Goal: Transaction & Acquisition: Book appointment/travel/reservation

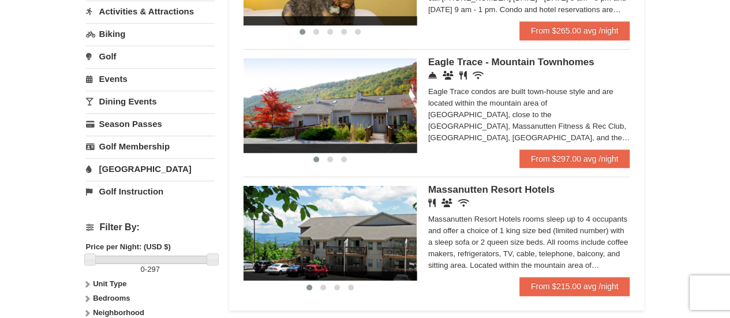
scroll to position [289, 0]
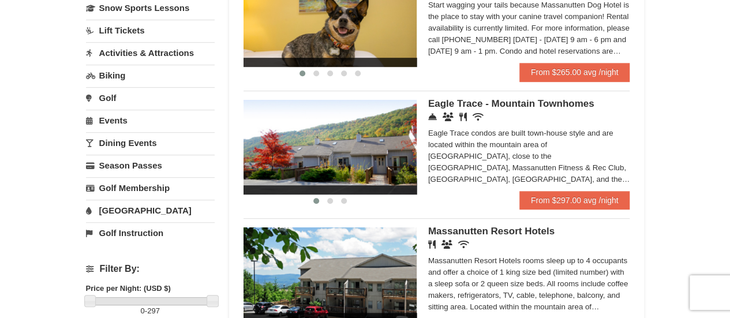
click at [534, 151] on div "Eagle Trace condos are built town-house style and are located within the mounta…" at bounding box center [529, 157] width 202 height 58
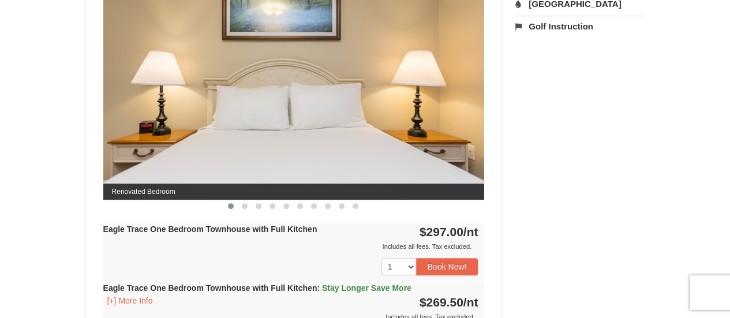
scroll to position [519, 0]
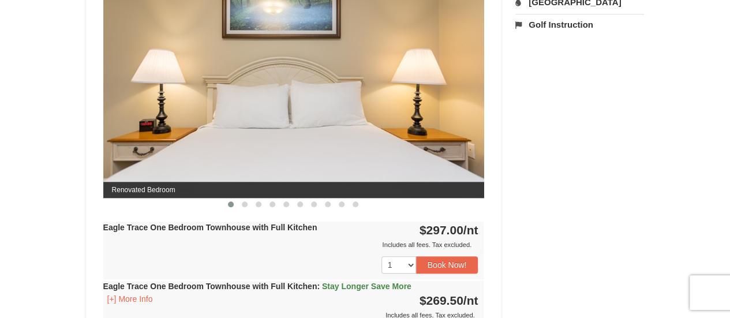
click at [456, 101] on img at bounding box center [293, 93] width 381 height 208
click at [479, 95] on img at bounding box center [293, 93] width 381 height 208
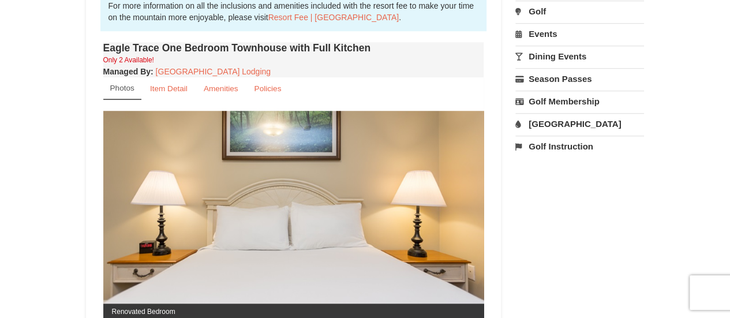
scroll to position [461, 0]
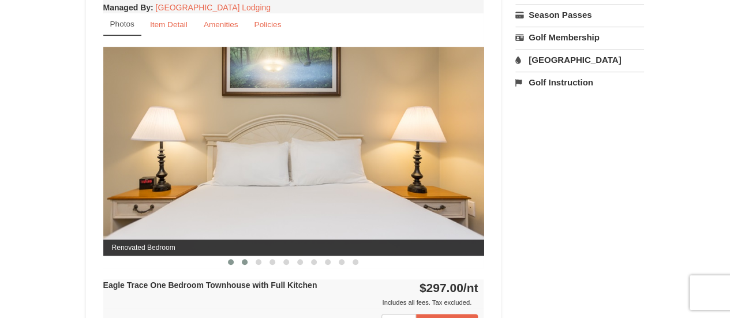
click at [243, 257] on button at bounding box center [245, 262] width 14 height 12
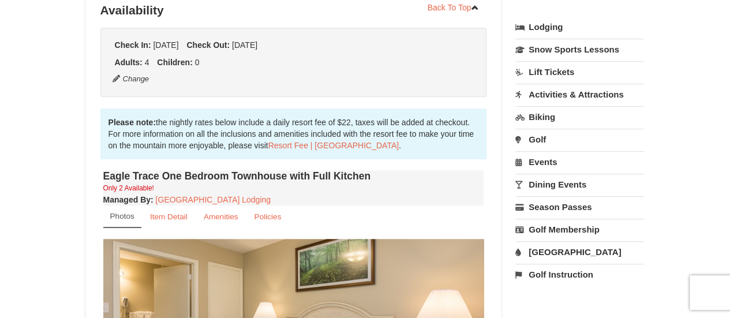
scroll to position [115, 0]
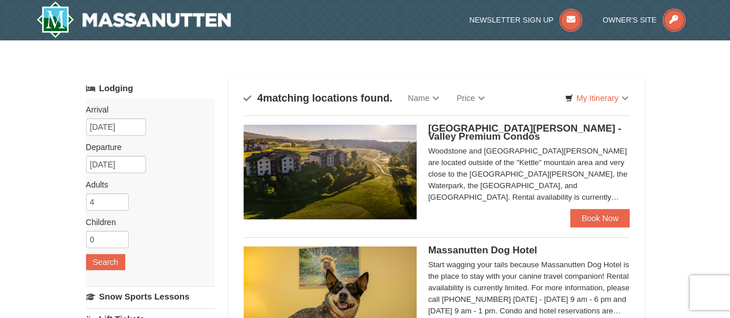
click at [476, 125] on span "[GEOGRAPHIC_DATA][PERSON_NAME] - Valley Premium Condos" at bounding box center [524, 132] width 193 height 19
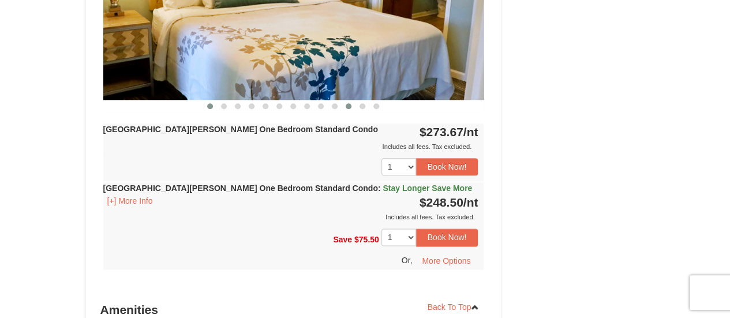
scroll to position [577, 0]
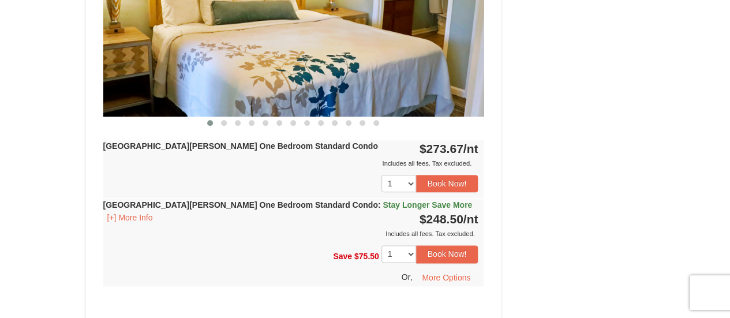
click at [437, 44] on img at bounding box center [293, 12] width 381 height 208
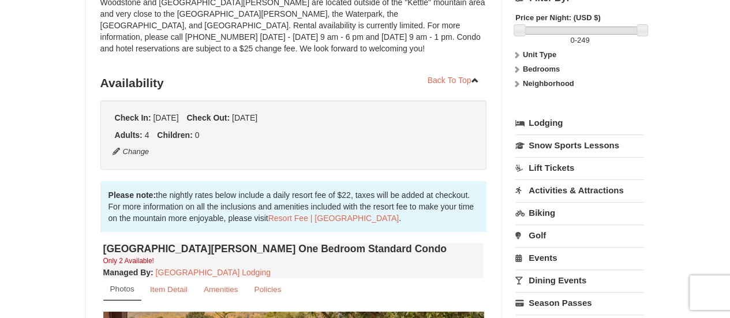
scroll to position [43, 0]
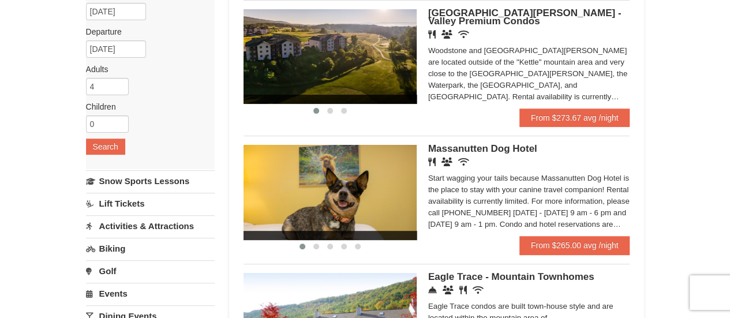
scroll to position [173, 0]
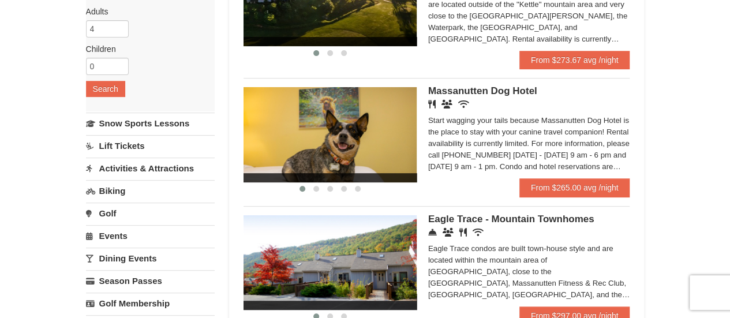
click at [114, 191] on link "Biking" at bounding box center [150, 190] width 129 height 21
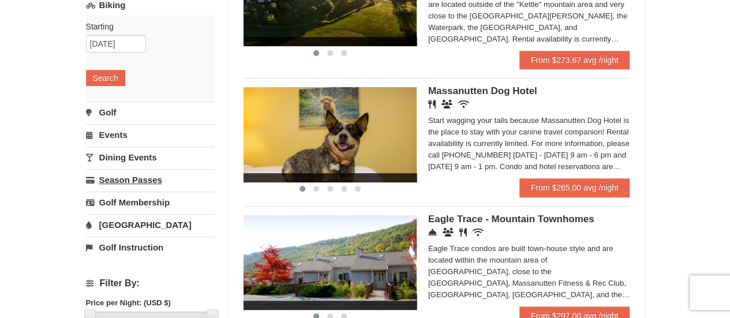
scroll to position [115, 0]
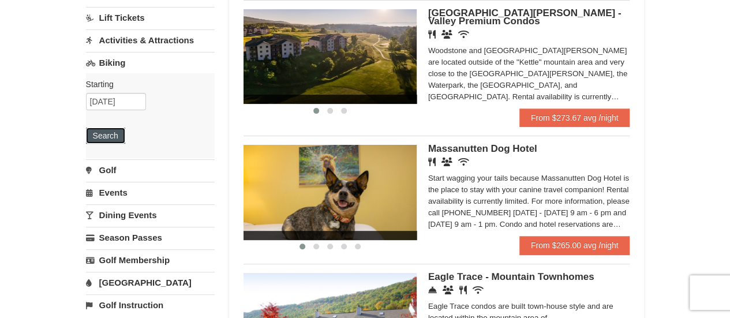
click at [91, 129] on button "Search" at bounding box center [105, 136] width 39 height 16
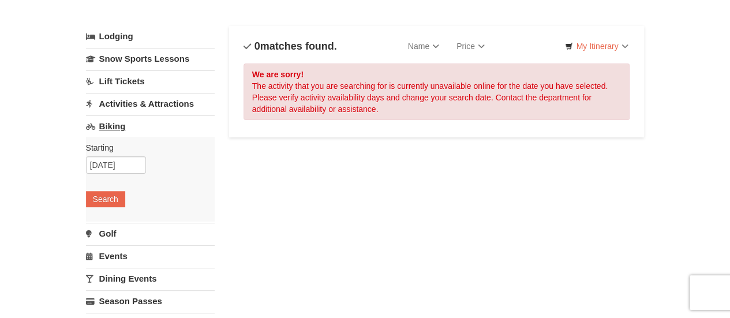
scroll to position [58, 0]
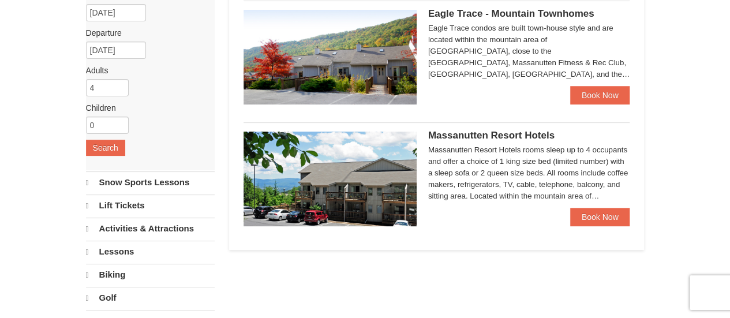
select select "9"
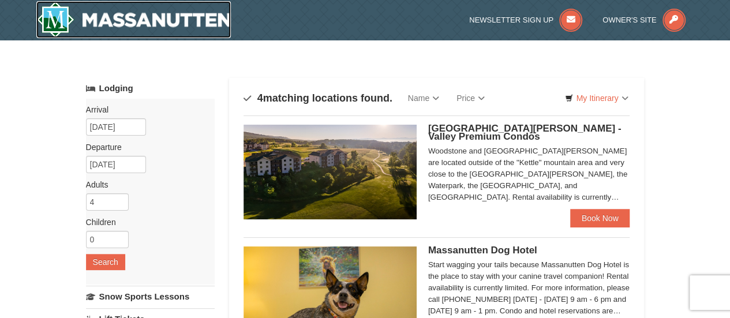
click at [66, 19] on img at bounding box center [133, 19] width 195 height 37
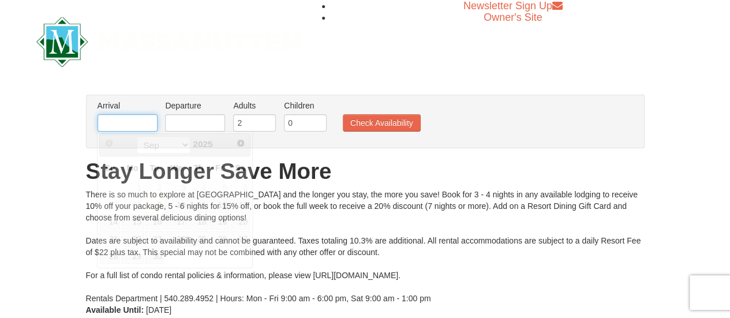
click at [115, 122] on input "text" at bounding box center [128, 122] width 60 height 17
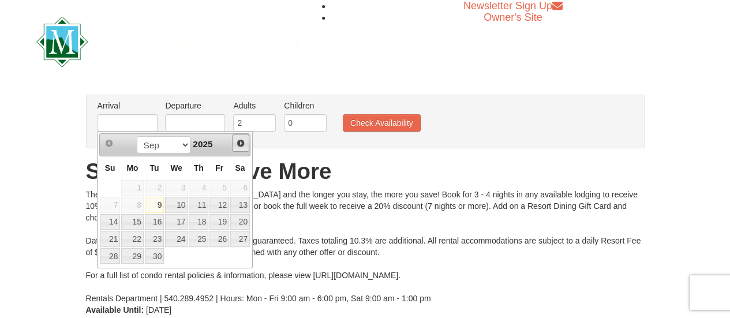
click at [240, 141] on span "Next" at bounding box center [240, 143] width 9 height 9
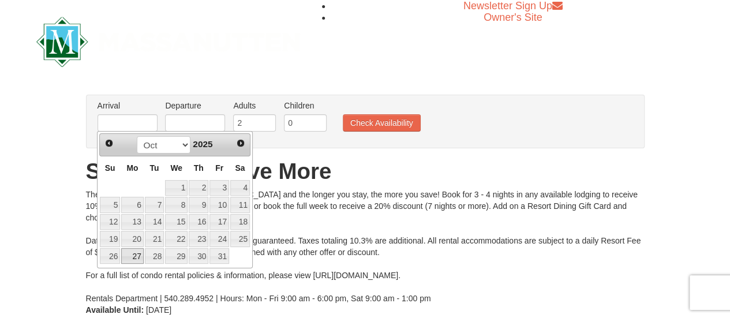
click at [135, 251] on link "27" at bounding box center [132, 256] width 22 height 16
type input "10/27/2025"
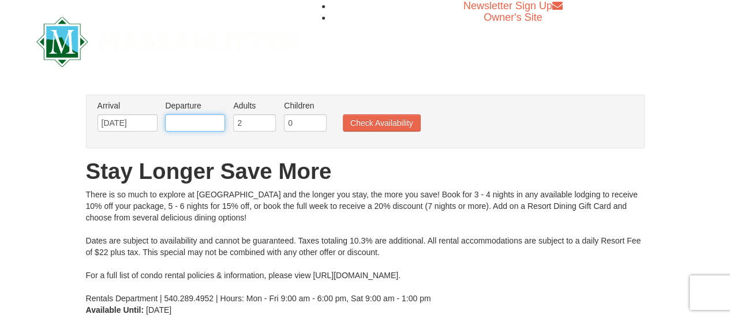
click at [195, 118] on input "text" at bounding box center [195, 122] width 60 height 17
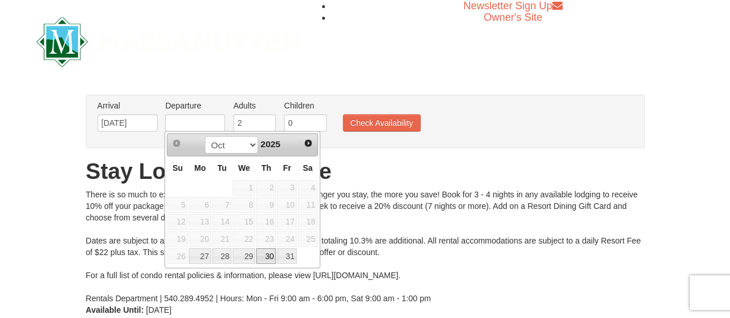
click at [264, 258] on link "30" at bounding box center [266, 256] width 20 height 16
type input "10/30/2025"
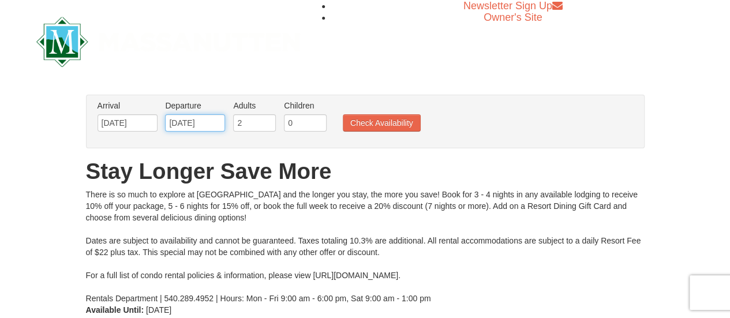
click at [174, 123] on input "10/30/2025" at bounding box center [195, 122] width 60 height 17
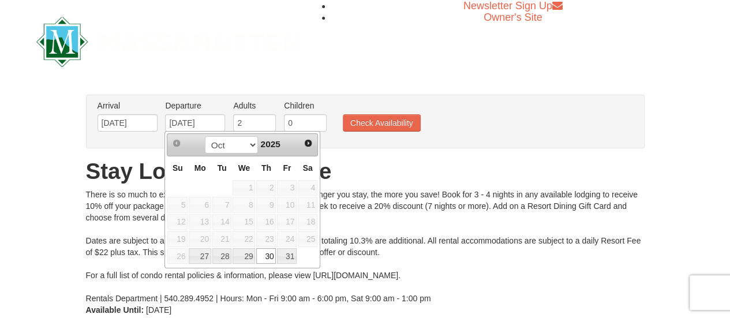
click at [329, 143] on div "Arrival Please format dates MM/DD/YYYY Please format dates MM/DD/YYYY 10/27/202…" at bounding box center [365, 122] width 559 height 54
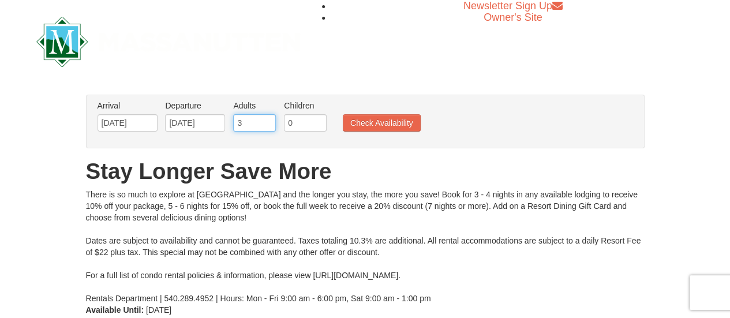
click at [265, 118] on input "3" at bounding box center [254, 122] width 43 height 17
type input "4"
click at [265, 118] on input "4" at bounding box center [254, 122] width 43 height 17
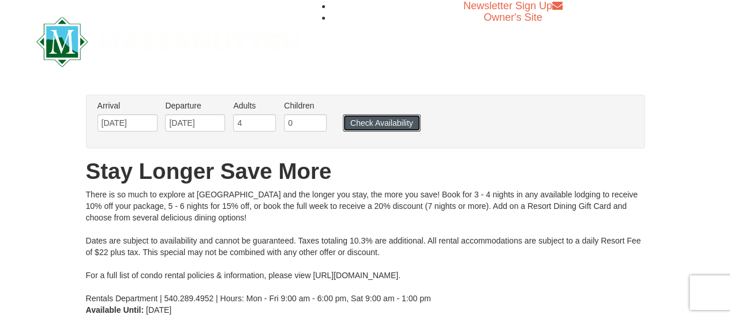
click at [364, 121] on button "Check Availability" at bounding box center [382, 122] width 78 height 17
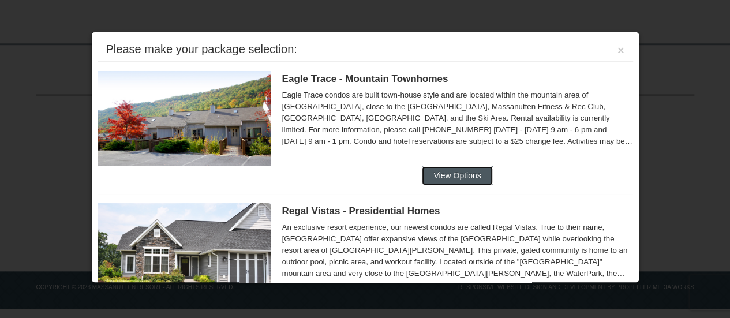
click at [470, 177] on button "View Options" at bounding box center [457, 175] width 70 height 18
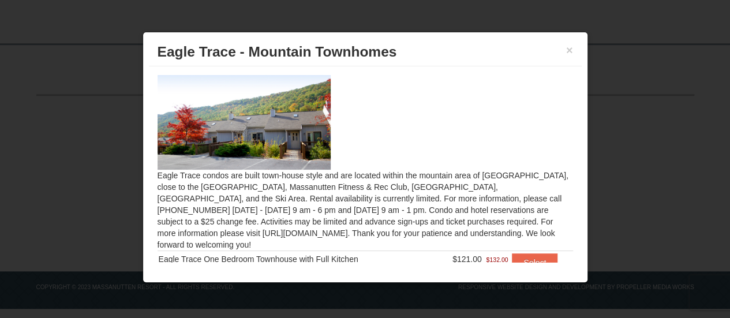
scroll to position [44, 0]
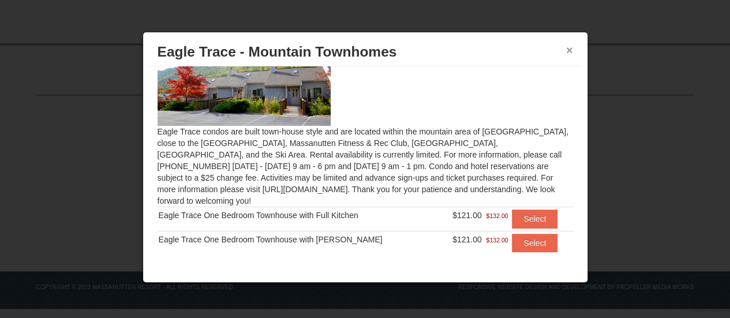
click at [571, 48] on button "×" at bounding box center [569, 50] width 7 height 12
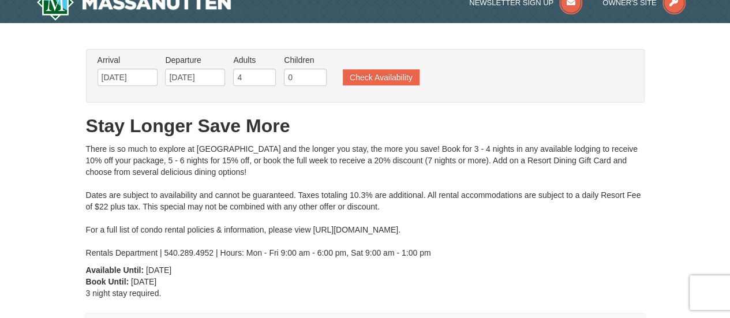
scroll to position [0, 0]
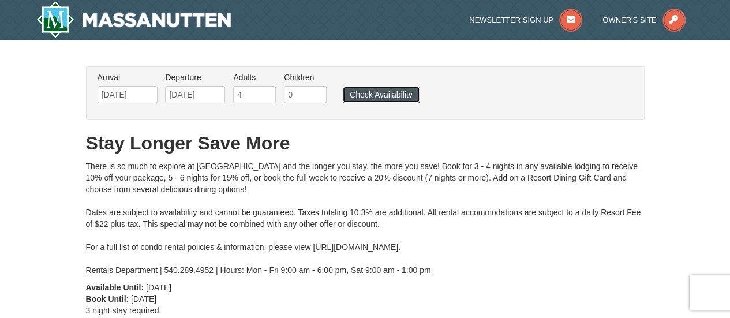
click at [394, 94] on button "Check Availability" at bounding box center [381, 95] width 77 height 16
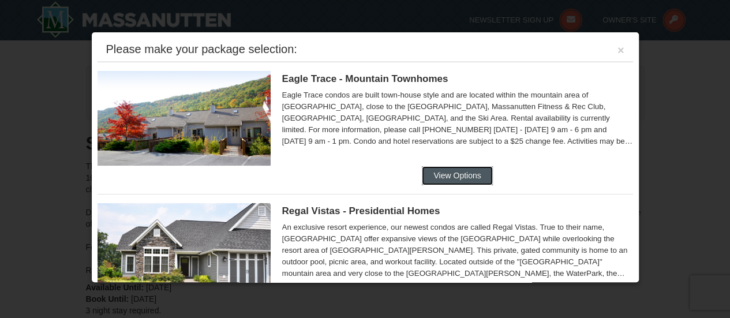
click at [464, 175] on button "View Options" at bounding box center [457, 175] width 70 height 18
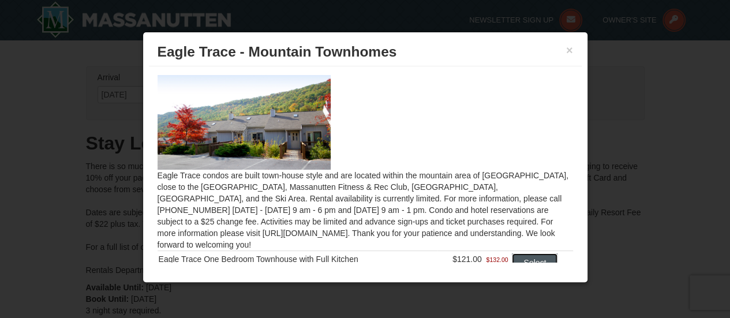
click at [524, 254] on button "Select" at bounding box center [535, 263] width 46 height 18
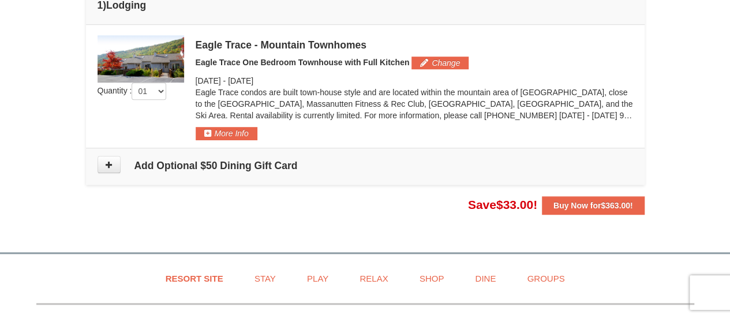
scroll to position [346, 0]
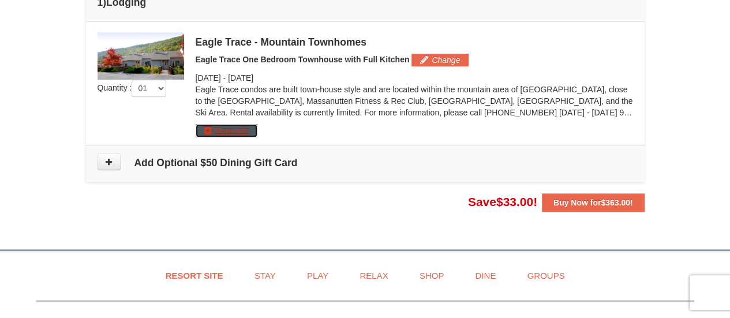
click at [225, 126] on button "More Info" at bounding box center [227, 130] width 62 height 13
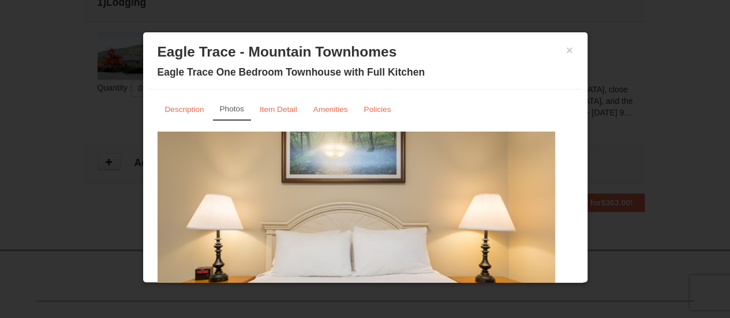
scroll to position [84, 0]
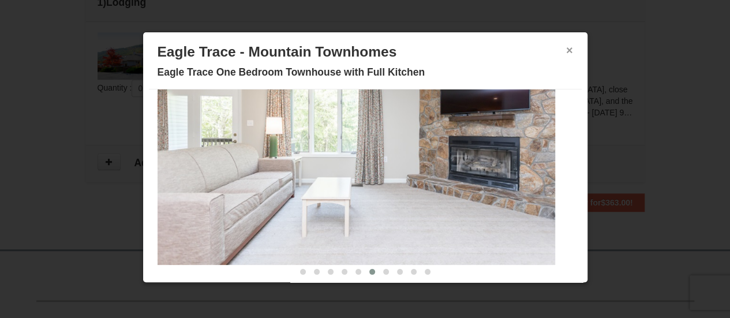
click at [566, 51] on button "×" at bounding box center [569, 50] width 7 height 12
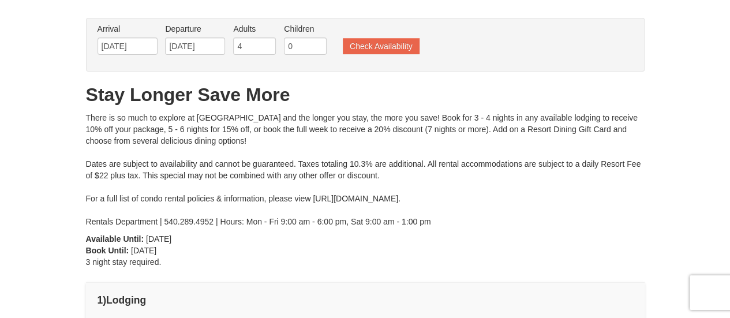
scroll to position [115, 0]
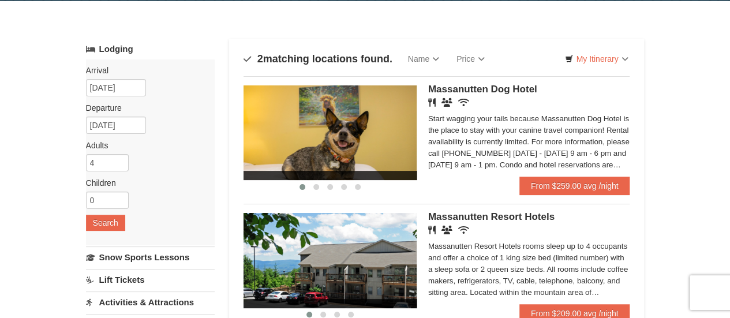
scroll to position [58, 0]
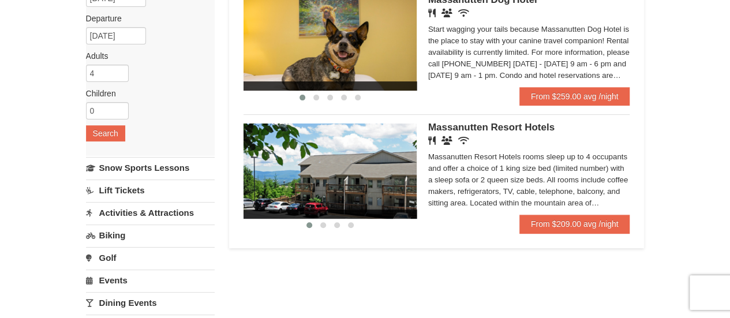
scroll to position [173, 0]
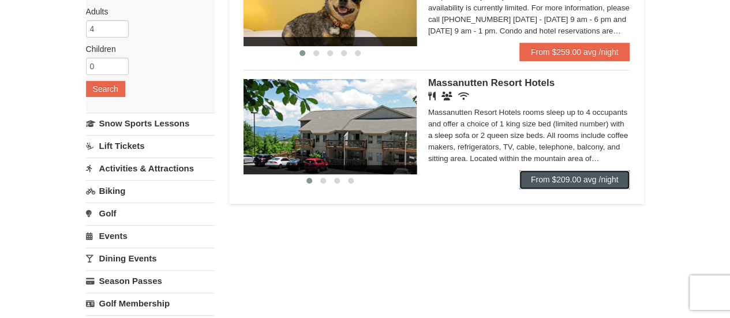
click at [565, 180] on link "From $209.00 avg /night" at bounding box center [575, 179] width 111 height 18
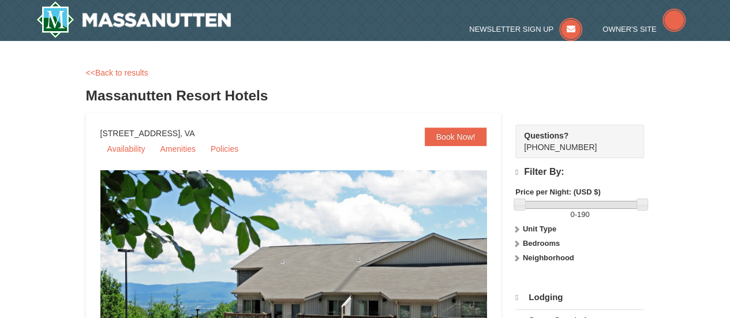
select select "9"
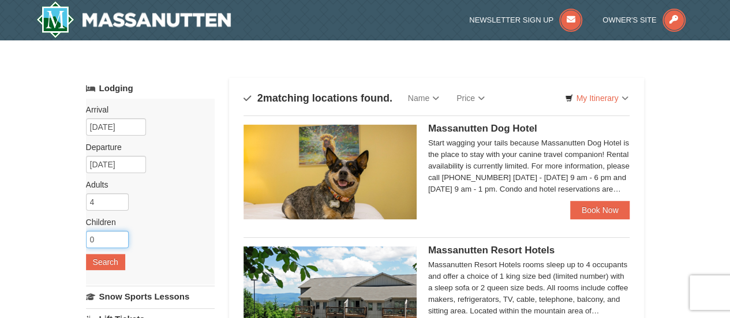
click at [99, 238] on input "0" at bounding box center [107, 239] width 43 height 17
click at [107, 199] on input "4" at bounding box center [107, 201] width 43 height 17
type input "5"
click at [99, 237] on input "number" at bounding box center [107, 239] width 43 height 17
type input "4"
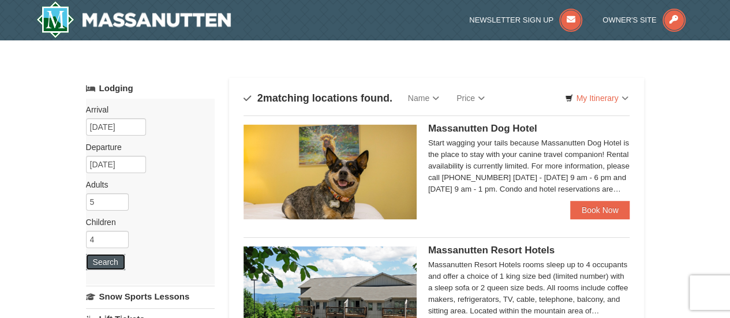
click at [99, 264] on button "Search" at bounding box center [105, 262] width 39 height 16
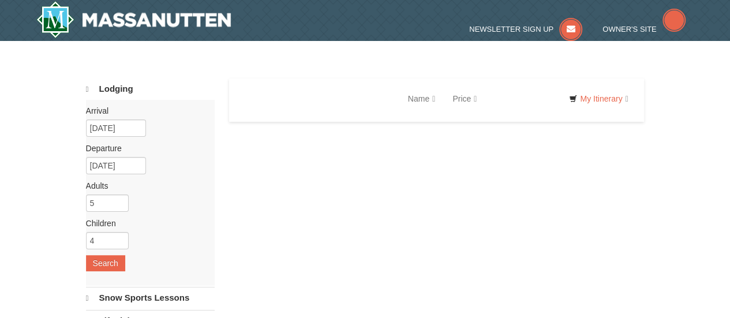
select select "9"
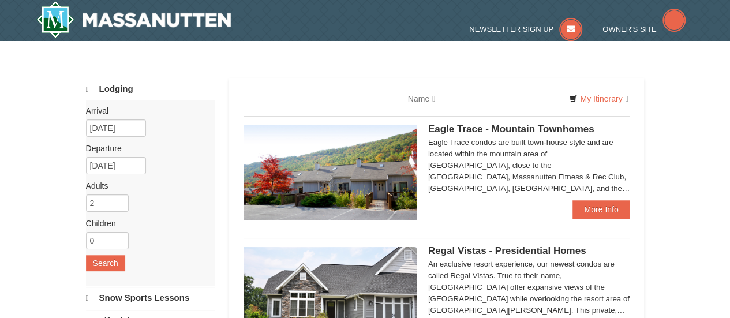
select select "9"
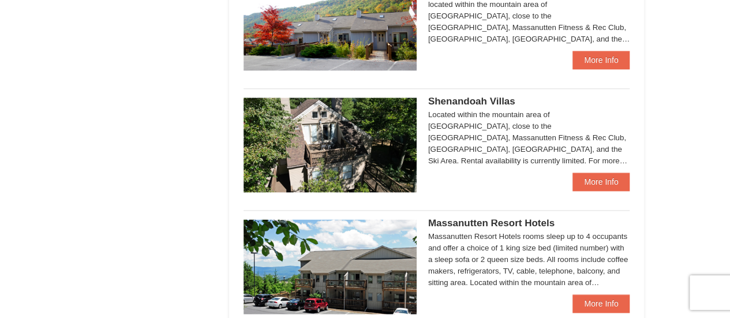
scroll to position [635, 0]
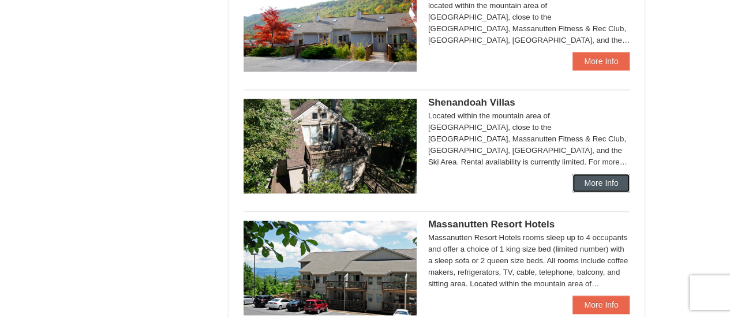
click at [607, 183] on link "More Info" at bounding box center [601, 183] width 57 height 18
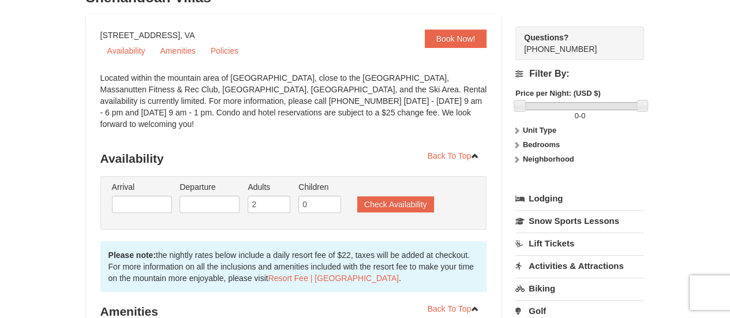
scroll to position [115, 0]
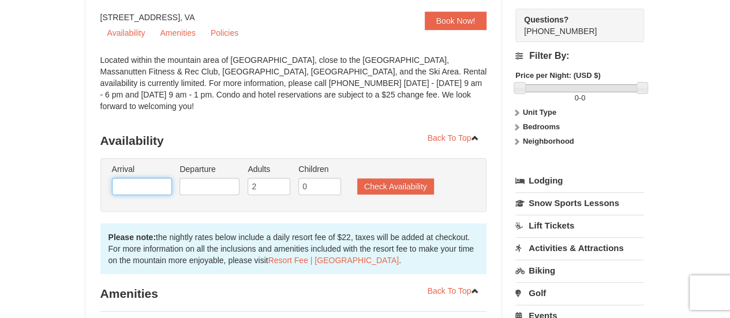
click at [143, 178] on input "text" at bounding box center [142, 186] width 60 height 17
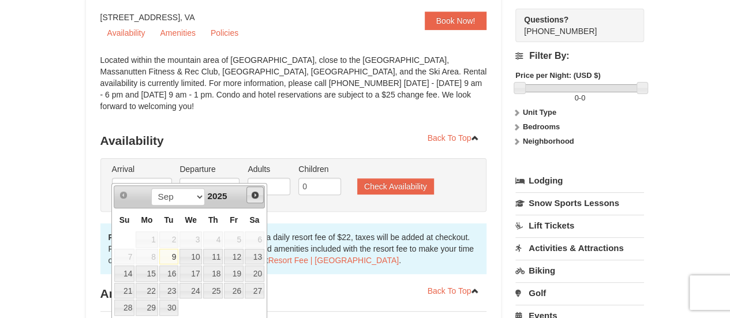
click at [259, 195] on span "Next" at bounding box center [255, 195] width 9 height 9
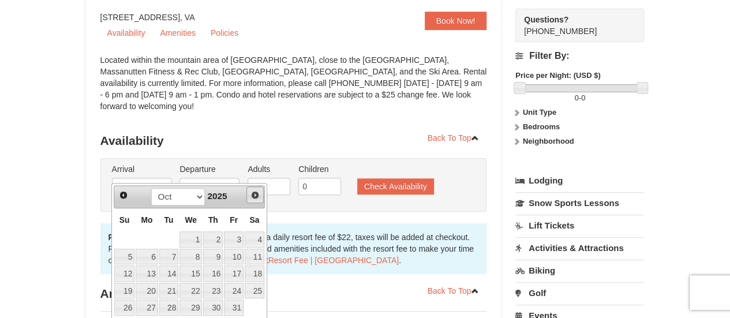
click at [259, 195] on span "Next" at bounding box center [255, 195] width 9 height 9
click at [238, 289] on link "26" at bounding box center [234, 291] width 20 height 16
type input "[DATE]"
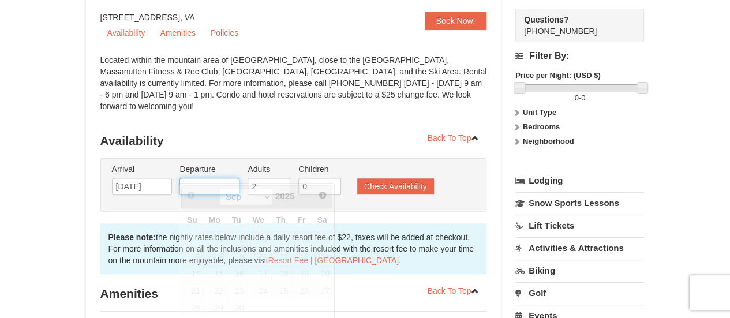
click at [221, 178] on input "text" at bounding box center [210, 186] width 60 height 17
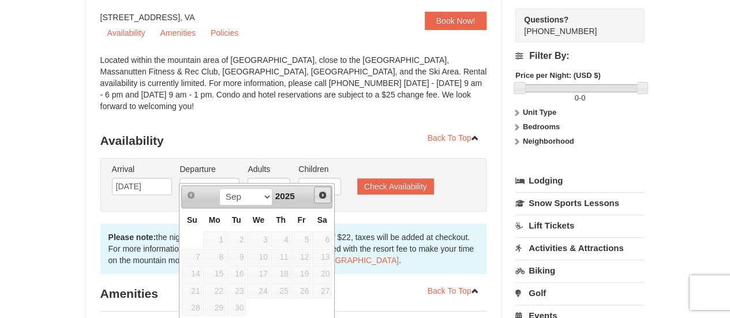
click at [322, 193] on span "Next" at bounding box center [322, 195] width 9 height 9
click at [236, 305] on link "30" at bounding box center [237, 308] width 20 height 16
type input "12/30/2025"
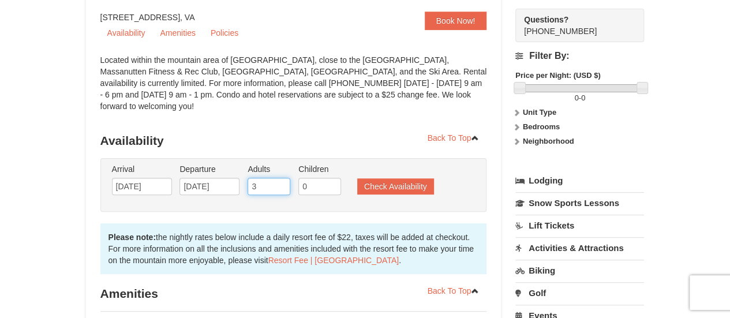
click at [279, 178] on input "3" at bounding box center [269, 186] width 43 height 17
type input "4"
click at [279, 178] on input "4" at bounding box center [269, 186] width 43 height 17
type input "1"
click at [331, 178] on input "1" at bounding box center [320, 186] width 43 height 17
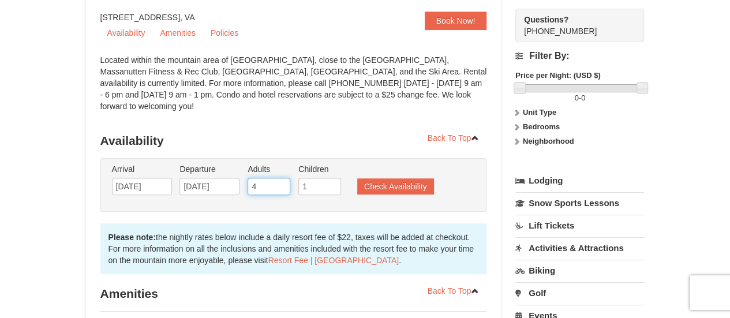
click at [272, 178] on input "4" at bounding box center [269, 186] width 43 height 17
type input "5"
click at [279, 178] on input "5" at bounding box center [269, 186] width 43 height 17
click at [331, 178] on input "0" at bounding box center [320, 186] width 43 height 17
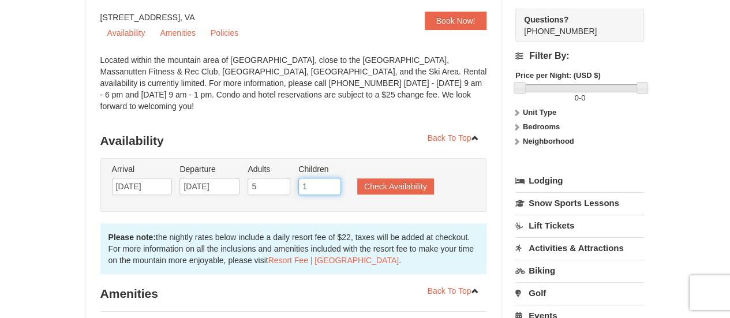
click at [331, 178] on input "1" at bounding box center [320, 186] width 43 height 17
click at [331, 178] on input "2" at bounding box center [320, 186] width 43 height 17
click at [331, 178] on input "3" at bounding box center [320, 186] width 43 height 17
type input "4"
click at [331, 178] on input "4" at bounding box center [320, 186] width 43 height 17
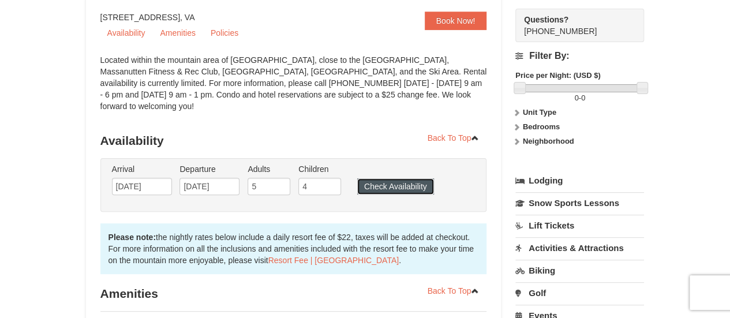
click at [385, 178] on button "Check Availability" at bounding box center [395, 186] width 77 height 16
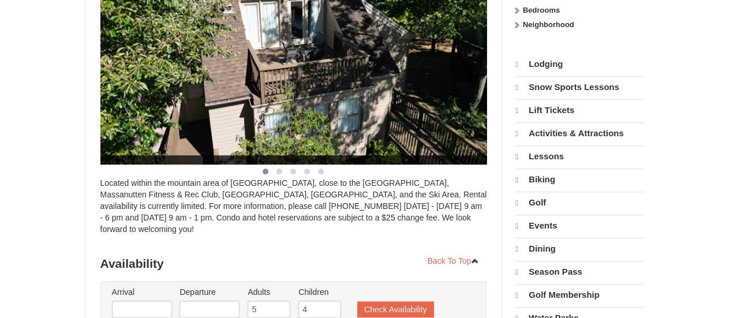
select select "9"
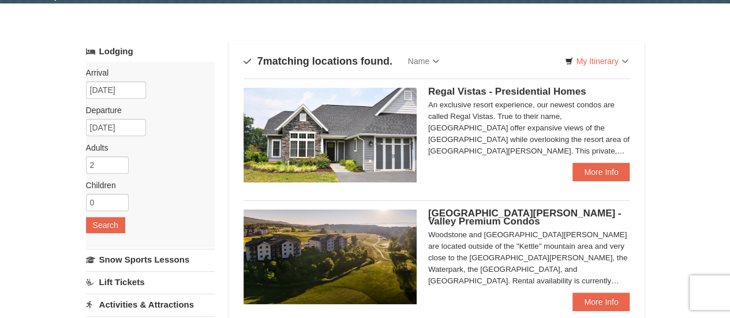
scroll to position [33, 0]
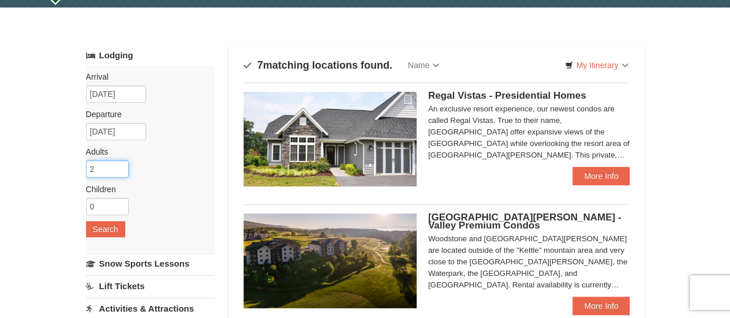
click at [103, 166] on input "2" at bounding box center [107, 169] width 43 height 17
click at [118, 166] on input "3" at bounding box center [107, 169] width 43 height 17
click at [119, 165] on input "4" at bounding box center [107, 169] width 43 height 17
click at [119, 165] on input "5" at bounding box center [107, 169] width 43 height 17
click at [119, 165] on input "6" at bounding box center [107, 169] width 43 height 17
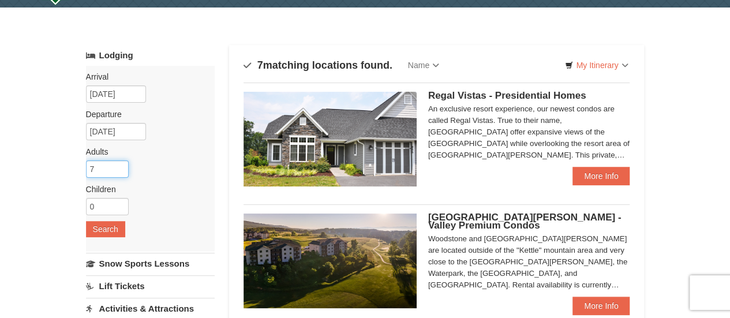
click at [120, 162] on input "7" at bounding box center [107, 169] width 43 height 17
click at [120, 168] on input "6" at bounding box center [107, 169] width 43 height 17
click at [120, 168] on input "5" at bounding box center [107, 169] width 43 height 17
click at [120, 167] on input "6" at bounding box center [107, 169] width 43 height 17
click at [120, 166] on input "7" at bounding box center [107, 169] width 43 height 17
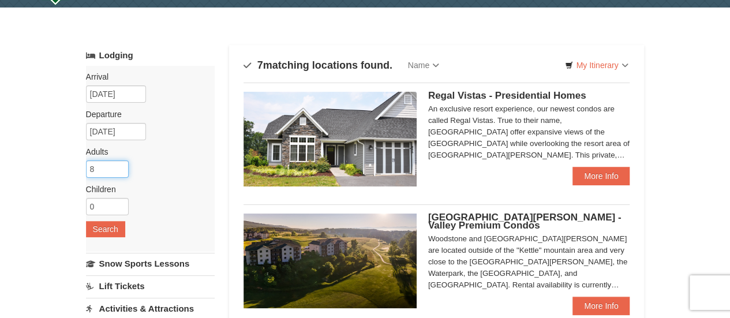
click at [119, 167] on input "8" at bounding box center [107, 169] width 43 height 17
click at [106, 205] on input "0" at bounding box center [107, 206] width 43 height 17
click at [120, 171] on input "7" at bounding box center [107, 169] width 43 height 17
type input "6"
click at [120, 171] on input "6" at bounding box center [107, 169] width 43 height 17
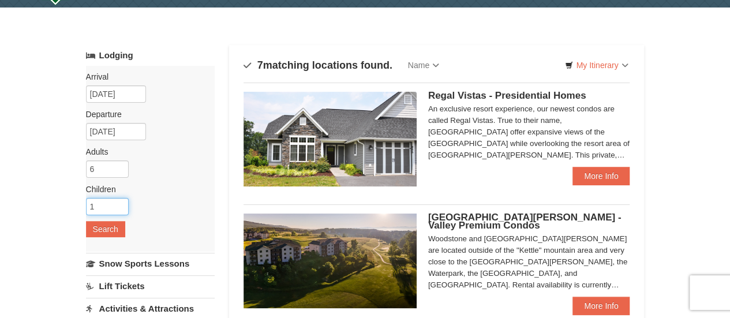
click at [120, 204] on input "1" at bounding box center [107, 206] width 43 height 17
click at [120, 204] on input "2" at bounding box center [107, 206] width 43 height 17
type input "3"
click at [120, 204] on input "3" at bounding box center [107, 206] width 43 height 17
click at [103, 236] on div "Arrival Please format dates MM/DD/YYYY Please format dates MM/DD/YYYY 09/09/202…" at bounding box center [150, 159] width 129 height 186
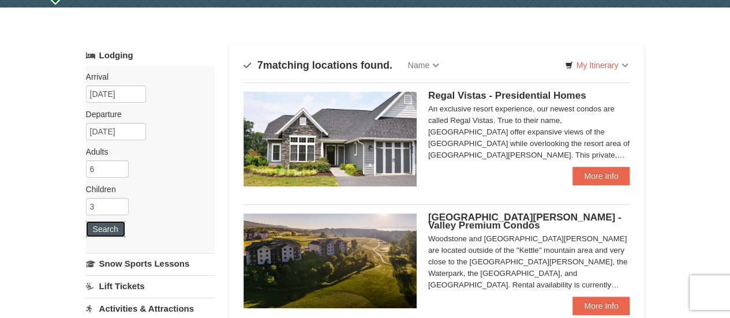
click at [103, 228] on button "Search" at bounding box center [105, 229] width 39 height 16
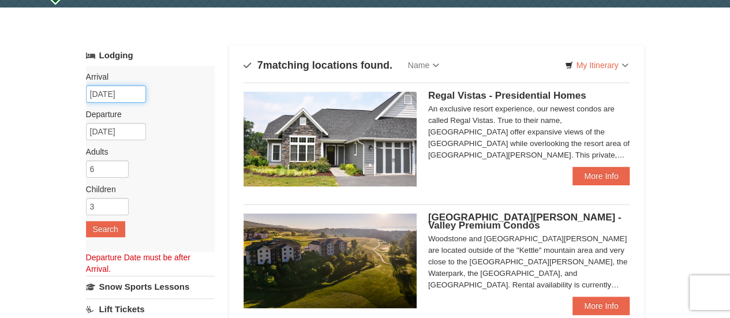
click at [110, 92] on input "09/09/2025" at bounding box center [116, 93] width 60 height 17
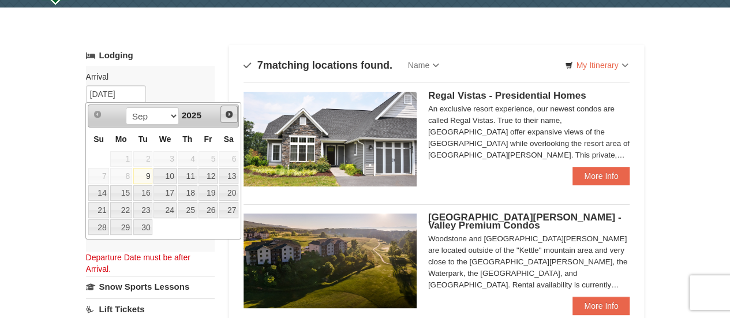
click at [230, 114] on span "Next" at bounding box center [229, 114] width 9 height 9
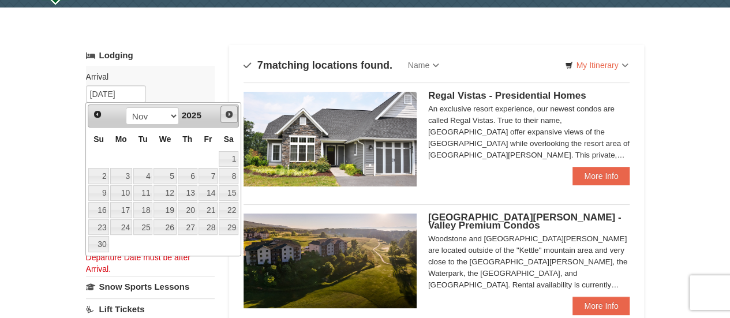
click at [230, 114] on span "Next" at bounding box center [229, 114] width 9 height 9
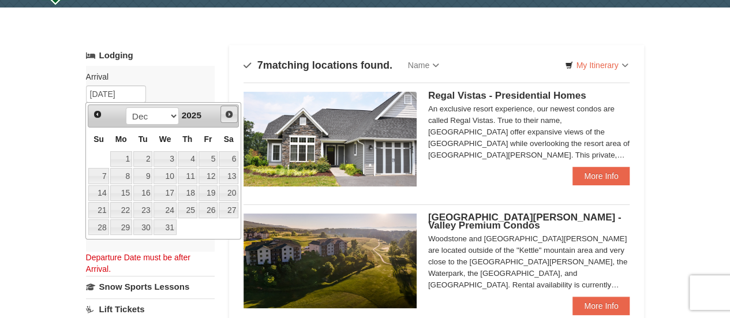
click at [230, 114] on span "Next" at bounding box center [229, 114] width 9 height 9
click at [99, 115] on span "Prev" at bounding box center [97, 114] width 9 height 9
click at [206, 208] on link "26" at bounding box center [209, 210] width 20 height 16
type input "[DATE]"
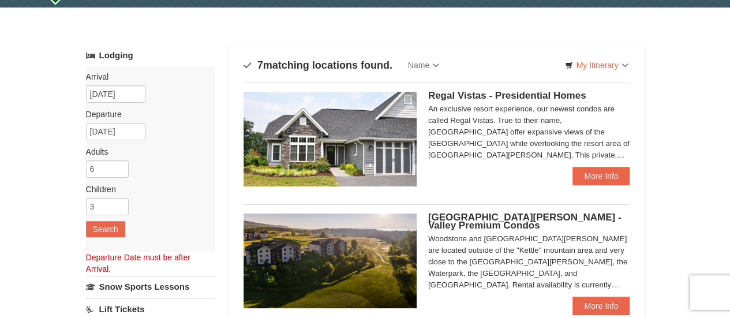
click at [111, 140] on div "Arrival Please format dates MM/DD/YYYY Please format dates MM/DD/YYYY 12/26/202…" at bounding box center [150, 159] width 129 height 186
click at [114, 132] on input "12/27/2025" at bounding box center [116, 131] width 60 height 17
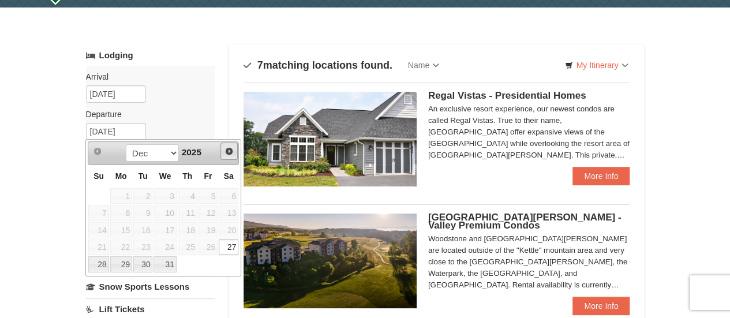
click at [230, 151] on span "Next" at bounding box center [229, 151] width 9 height 9
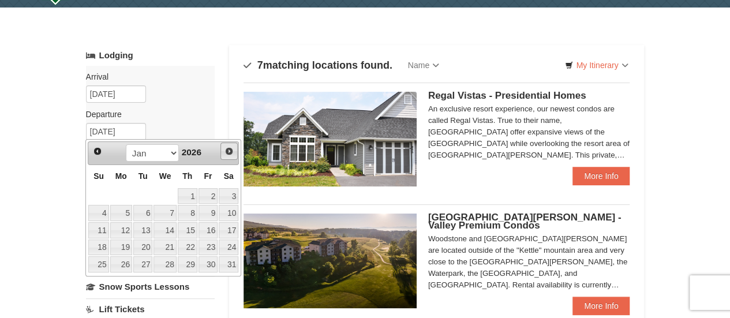
click at [229, 153] on span "Next" at bounding box center [229, 151] width 9 height 9
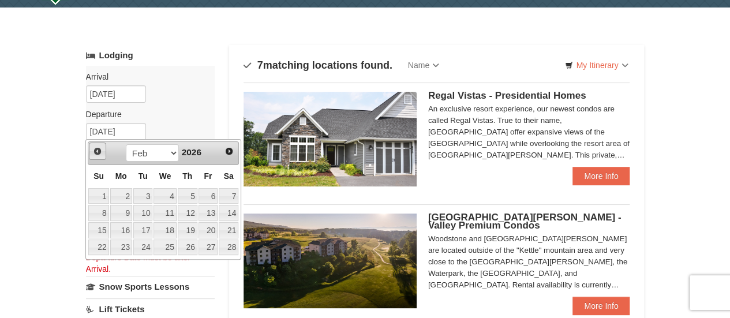
click at [101, 152] on span "Prev" at bounding box center [97, 151] width 9 height 9
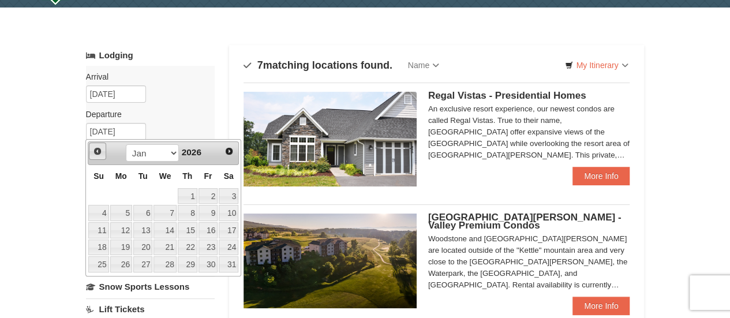
click at [101, 152] on span "Prev" at bounding box center [97, 151] width 9 height 9
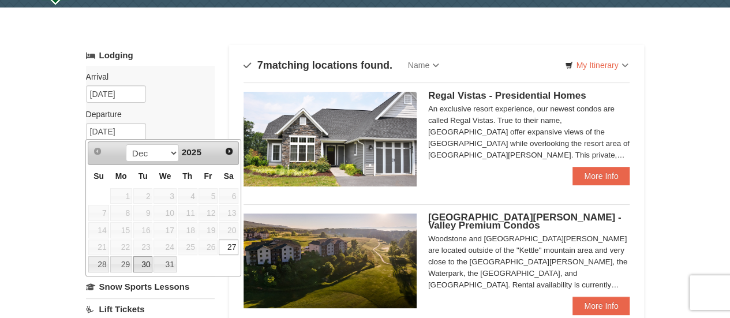
click at [142, 266] on link "30" at bounding box center [143, 264] width 20 height 16
type input "[DATE]"
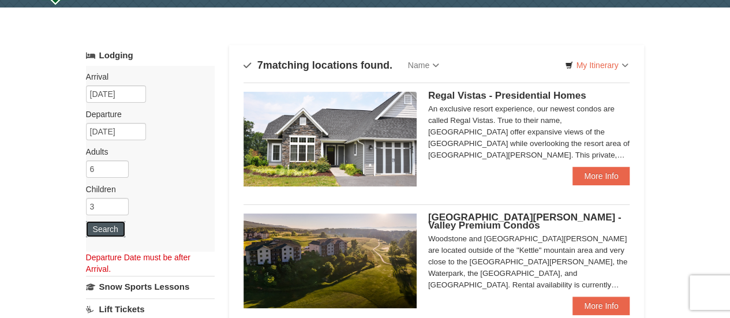
click at [109, 225] on button "Search" at bounding box center [105, 229] width 39 height 16
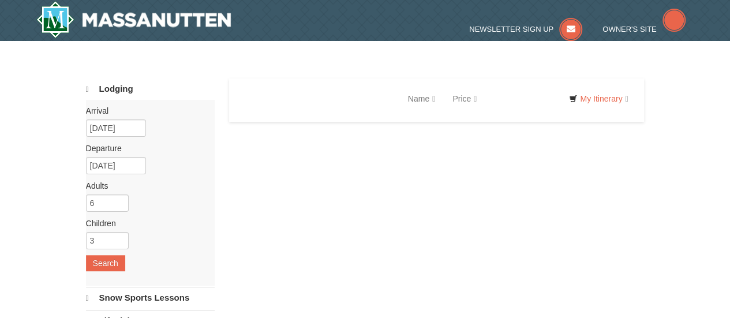
select select "9"
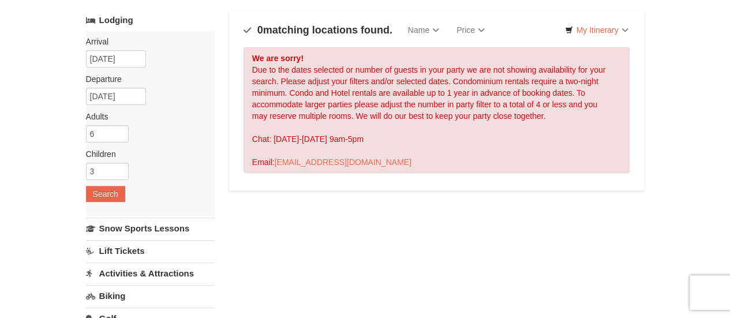
scroll to position [58, 0]
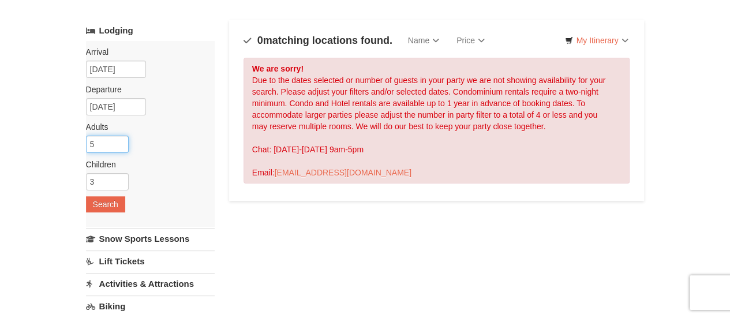
click at [119, 145] on input "5" at bounding box center [107, 144] width 43 height 17
type input "4"
click at [120, 147] on input "4" at bounding box center [107, 144] width 43 height 17
click at [121, 184] on input "2" at bounding box center [107, 181] width 43 height 17
click at [121, 184] on input "1" at bounding box center [107, 181] width 43 height 17
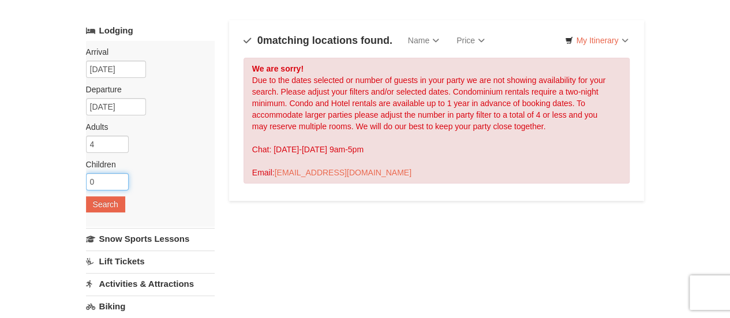
type input "0"
click at [121, 184] on input "0" at bounding box center [107, 181] width 43 height 17
click at [102, 205] on button "Search" at bounding box center [105, 204] width 39 height 16
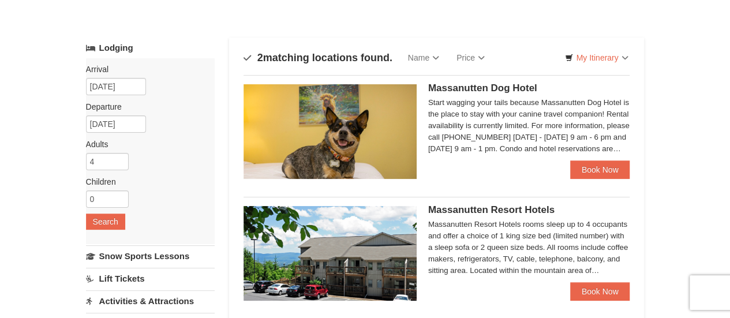
scroll to position [58, 0]
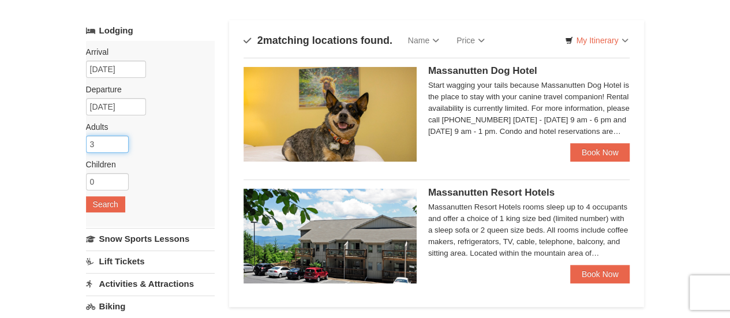
click at [121, 148] on input "3" at bounding box center [107, 144] width 43 height 17
type input "4"
click at [121, 140] on input "4" at bounding box center [107, 144] width 43 height 17
click at [120, 180] on input "1" at bounding box center [107, 181] width 43 height 17
type input "2"
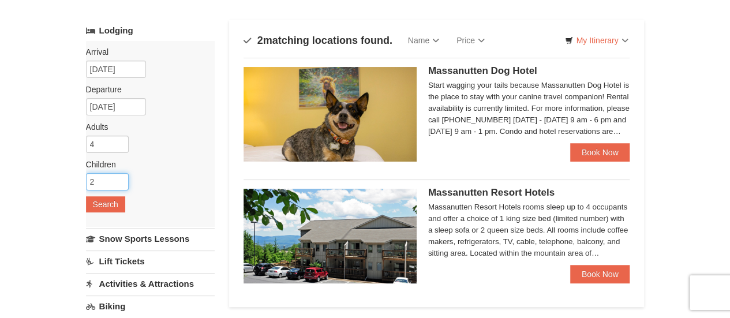
click at [120, 180] on input "2" at bounding box center [107, 181] width 43 height 17
click at [122, 145] on input "3" at bounding box center [107, 144] width 43 height 17
type input "2"
click at [121, 147] on input "2" at bounding box center [107, 144] width 43 height 17
click at [103, 202] on button "Search" at bounding box center [105, 204] width 39 height 16
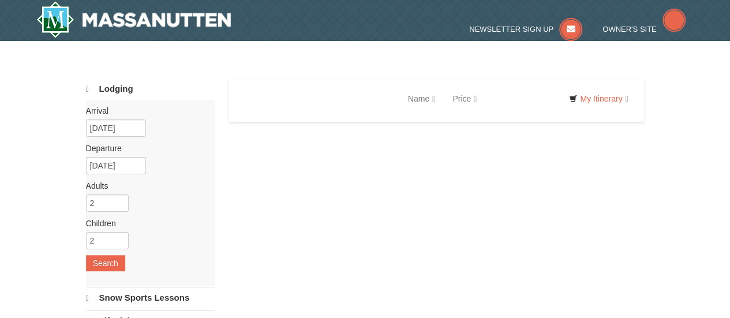
select select "9"
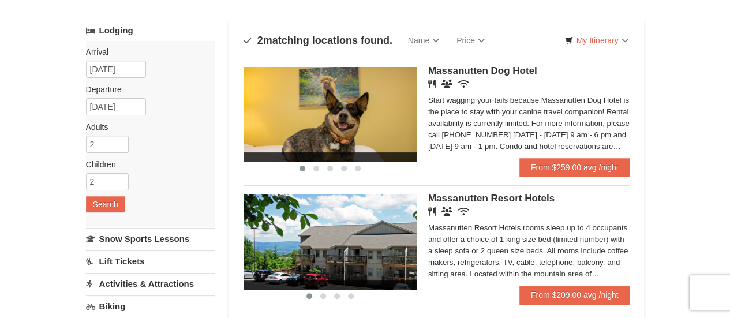
scroll to position [115, 0]
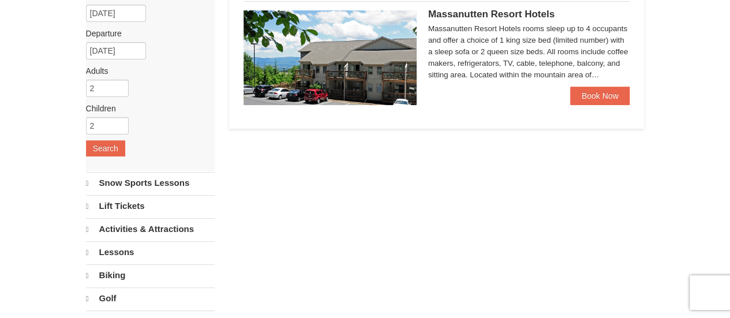
select select "9"
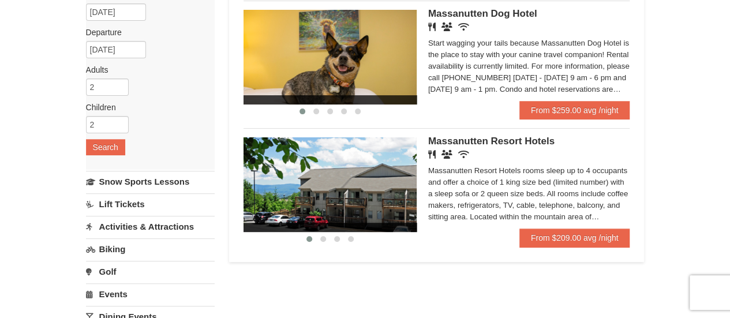
scroll to position [115, 0]
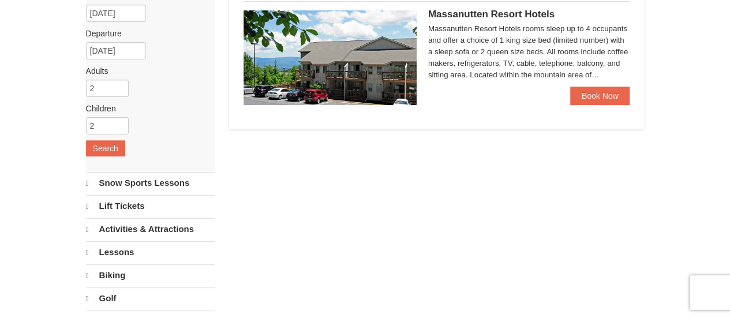
select select "9"
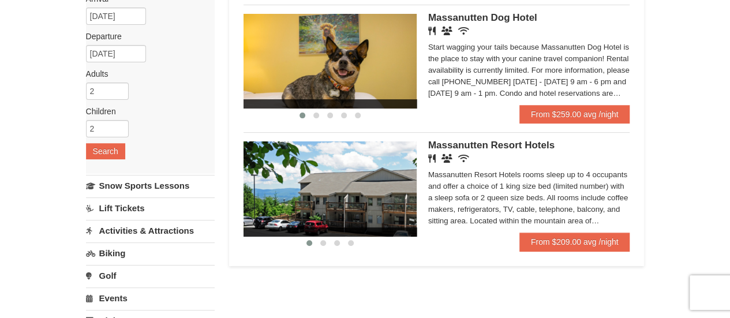
scroll to position [115, 0]
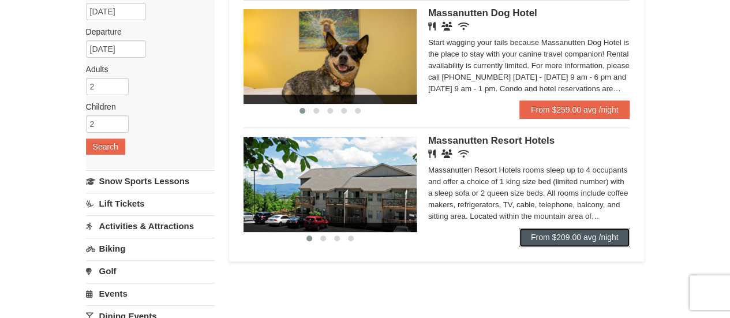
click at [532, 237] on link "From $209.00 avg /night" at bounding box center [575, 237] width 111 height 18
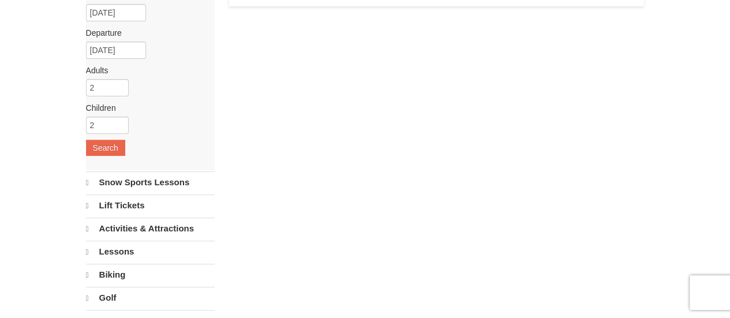
select select "9"
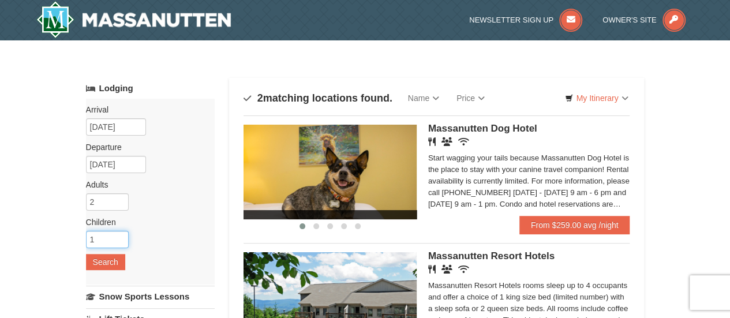
click at [118, 243] on input "1" at bounding box center [107, 239] width 43 height 17
type input "0"
click at [118, 243] on input "0" at bounding box center [107, 239] width 43 height 17
click at [105, 268] on button "Search" at bounding box center [105, 262] width 39 height 16
drag, startPoint x: 109, startPoint y: 201, endPoint x: 99, endPoint y: 204, distance: 10.2
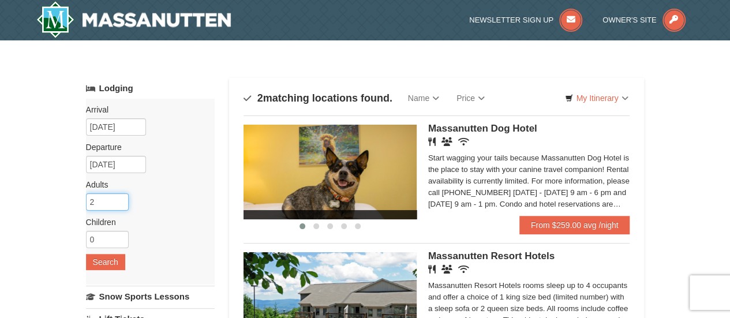
click at [99, 204] on input "2" at bounding box center [107, 201] width 43 height 17
click at [139, 14] on img at bounding box center [133, 19] width 195 height 37
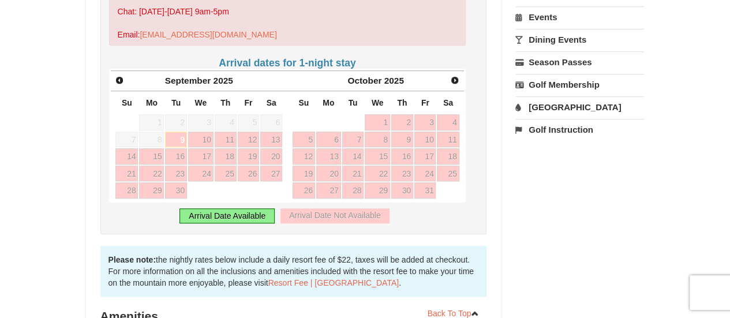
scroll to position [404, 0]
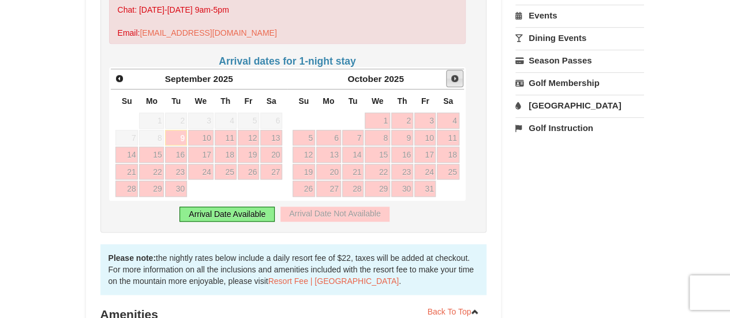
click at [453, 77] on span "Next" at bounding box center [454, 78] width 9 height 9
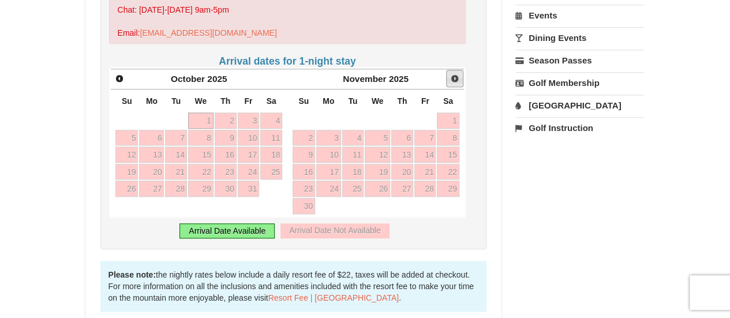
click at [453, 77] on span "Next" at bounding box center [454, 78] width 9 height 9
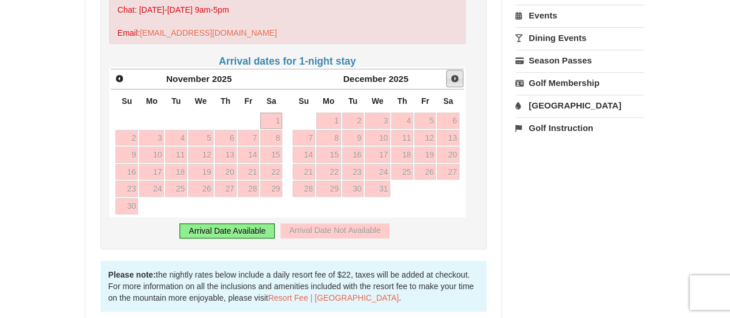
click at [453, 77] on span "Next" at bounding box center [454, 78] width 9 height 9
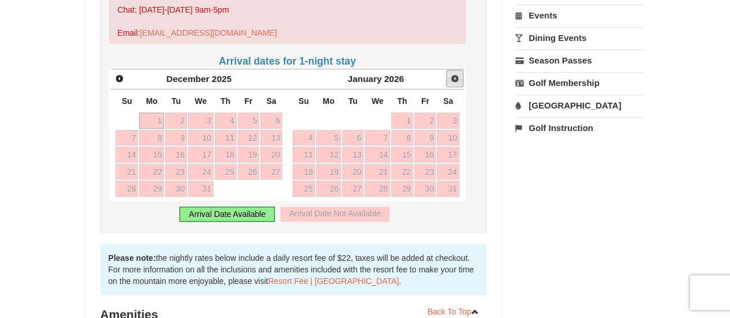
click at [453, 77] on span "Next" at bounding box center [454, 78] width 9 height 9
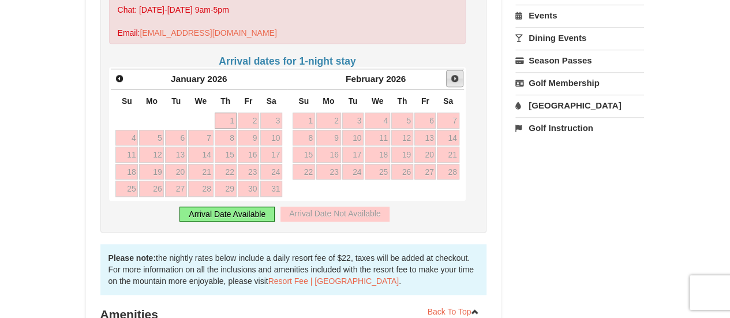
click at [453, 77] on span "Next" at bounding box center [454, 78] width 9 height 9
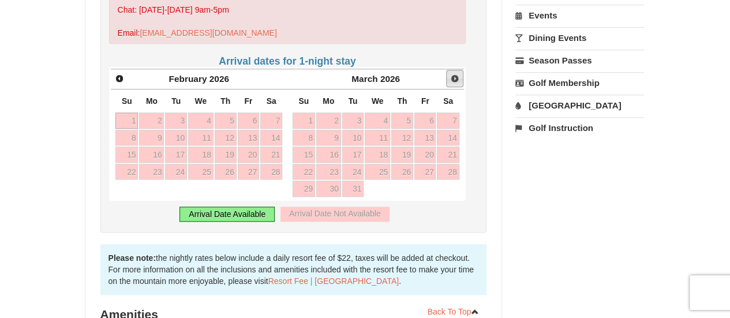
click at [453, 77] on span "Next" at bounding box center [454, 78] width 9 height 9
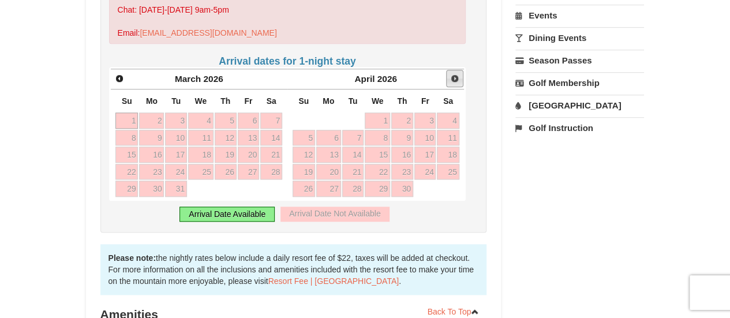
click at [453, 77] on span "Next" at bounding box center [454, 78] width 9 height 9
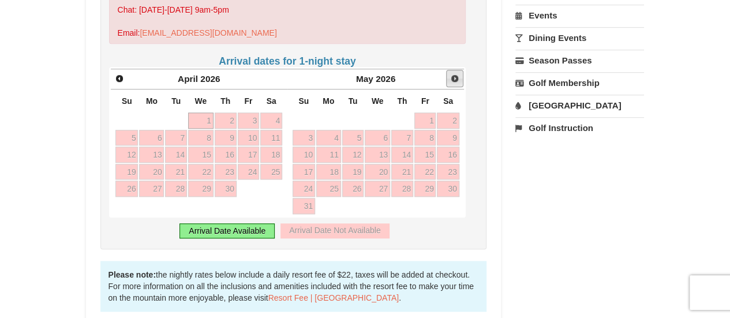
click at [453, 77] on span "Next" at bounding box center [454, 78] width 9 height 9
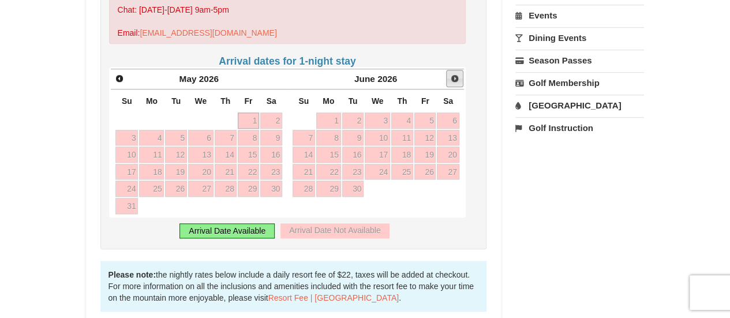
click at [453, 77] on span "Next" at bounding box center [454, 78] width 9 height 9
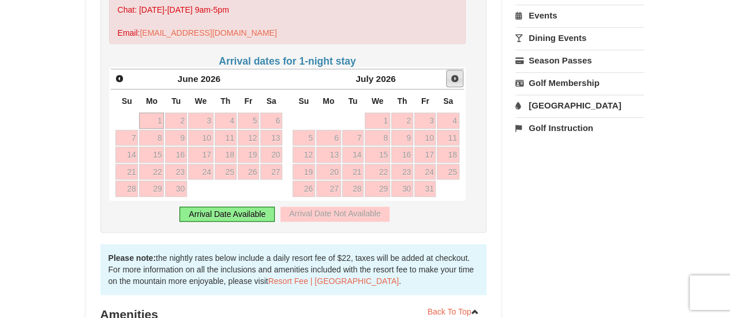
click at [453, 77] on span "Next" at bounding box center [454, 78] width 9 height 9
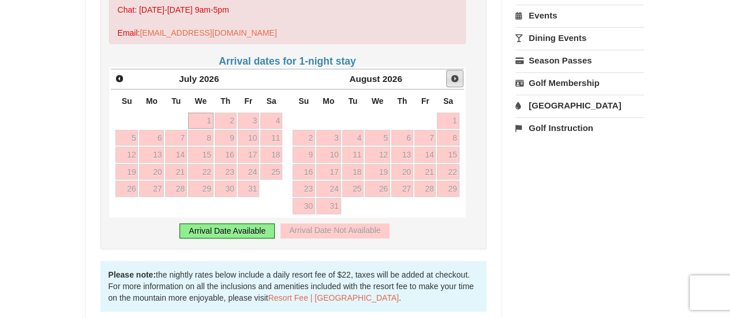
click at [453, 77] on span "Next" at bounding box center [454, 78] width 9 height 9
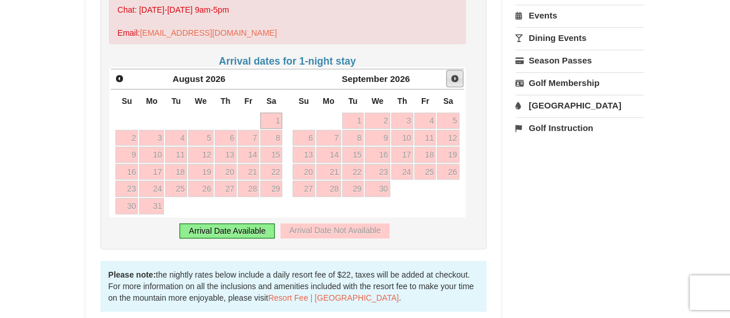
click at [453, 77] on span "Next" at bounding box center [454, 78] width 9 height 9
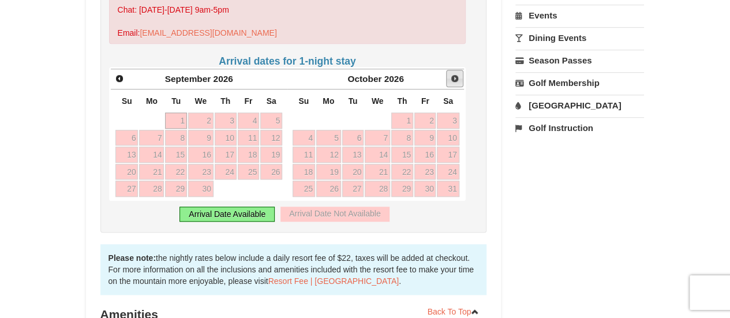
click at [453, 77] on span "Next" at bounding box center [454, 78] width 9 height 9
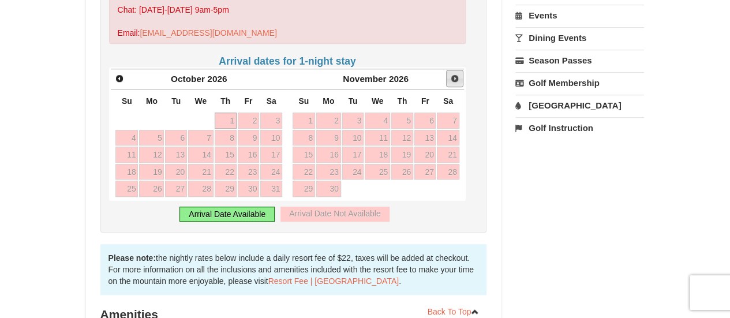
click at [453, 77] on span "Next" at bounding box center [454, 78] width 9 height 9
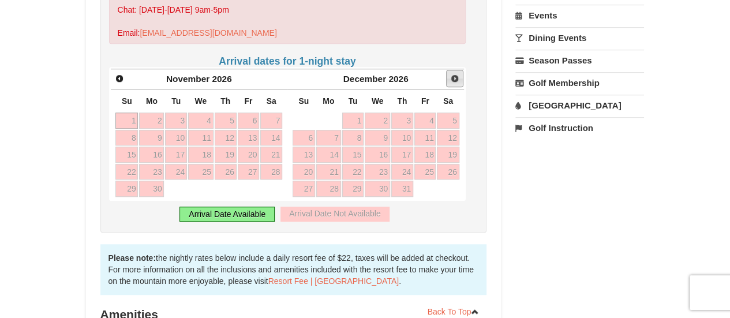
click at [453, 77] on span "Next" at bounding box center [454, 78] width 9 height 9
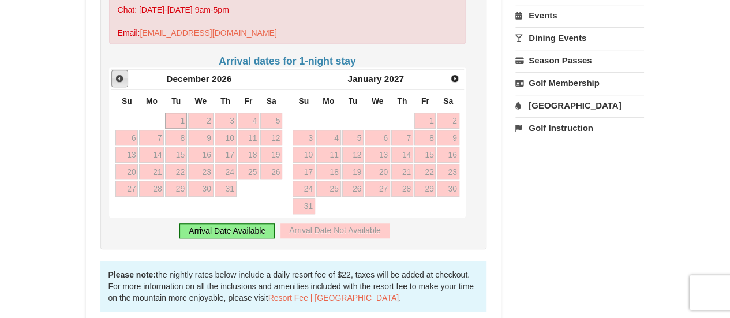
click at [115, 79] on span "Prev" at bounding box center [119, 78] width 9 height 9
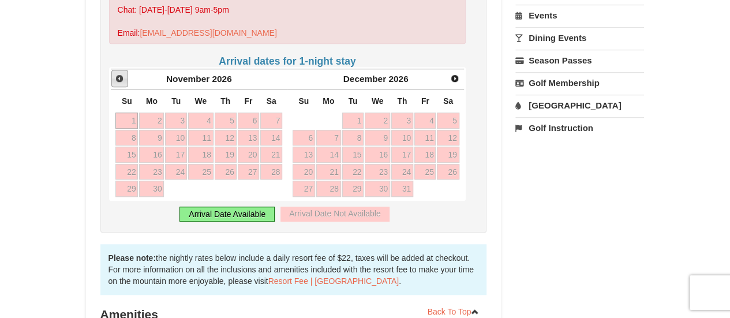
click at [115, 79] on span "Prev" at bounding box center [119, 78] width 9 height 9
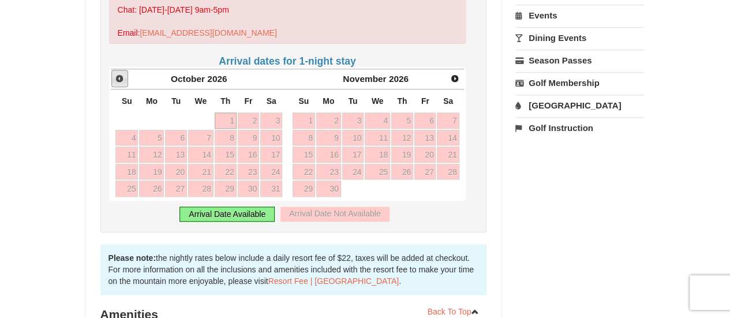
click at [115, 79] on span "Prev" at bounding box center [119, 78] width 9 height 9
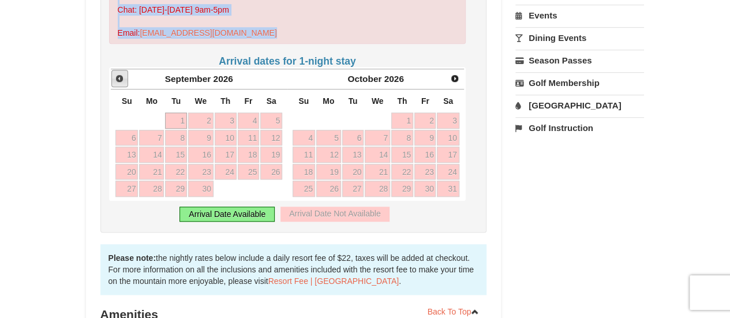
click at [115, 79] on span "Prev" at bounding box center [119, 78] width 9 height 9
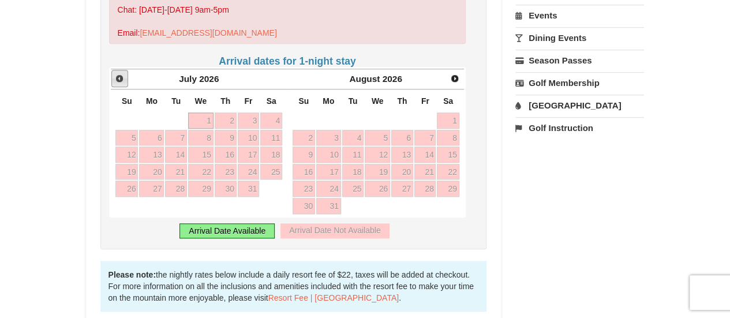
click at [115, 79] on span "Prev" at bounding box center [119, 78] width 9 height 9
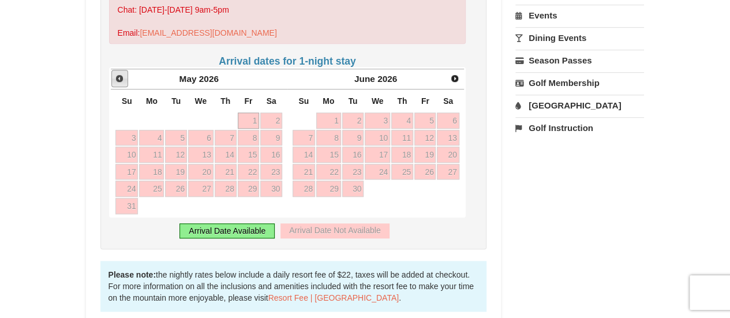
click at [115, 79] on span "Prev" at bounding box center [119, 78] width 9 height 9
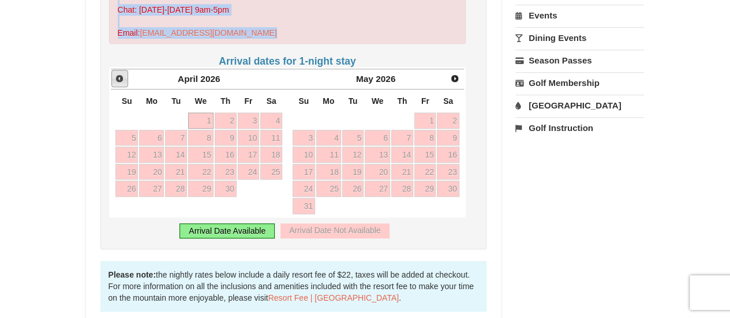
click at [115, 79] on span "Prev" at bounding box center [119, 78] width 9 height 9
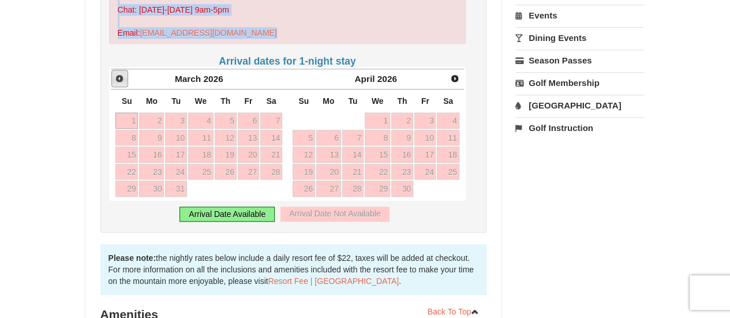
click at [115, 79] on span "Prev" at bounding box center [119, 78] width 9 height 9
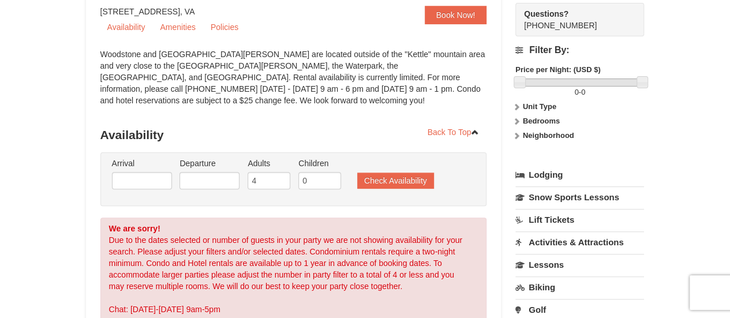
scroll to position [115, 0]
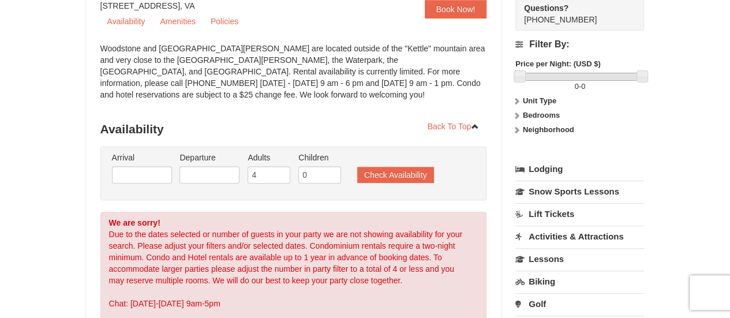
select select "9"
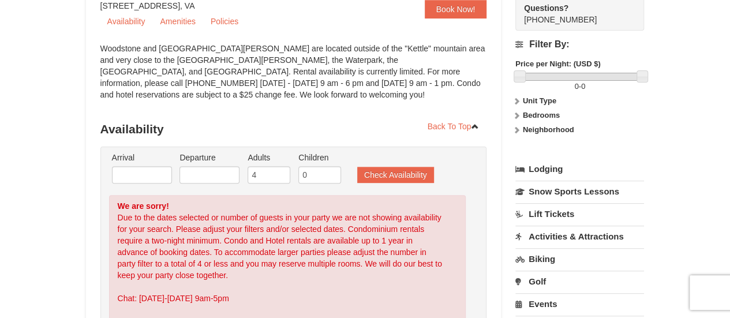
click at [532, 99] on strong "Unit Type" at bounding box center [539, 100] width 33 height 9
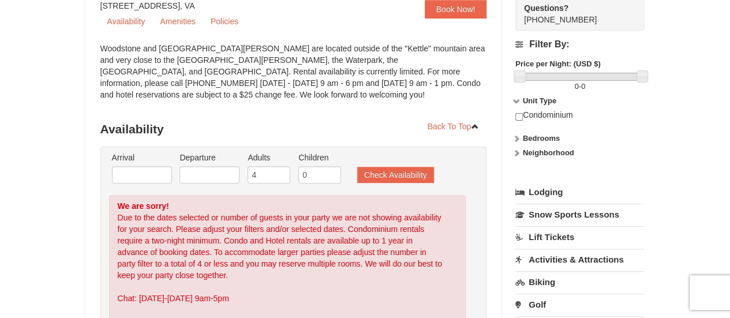
click at [532, 99] on strong "Unit Type" at bounding box center [539, 100] width 33 height 9
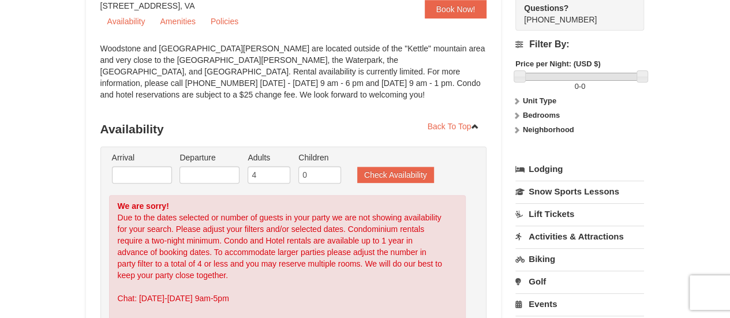
click at [533, 114] on strong "Bedrooms" at bounding box center [541, 115] width 37 height 9
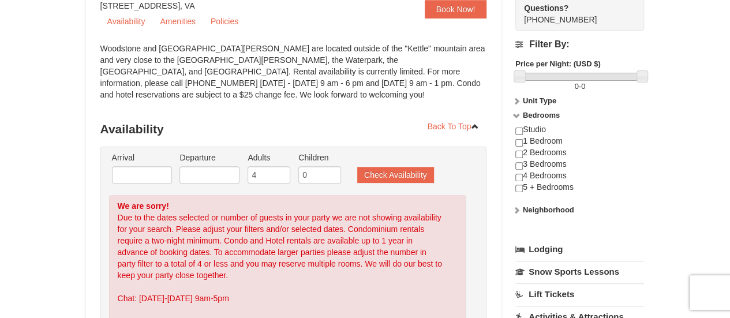
click at [531, 207] on strong "Neighborhood" at bounding box center [548, 210] width 51 height 9
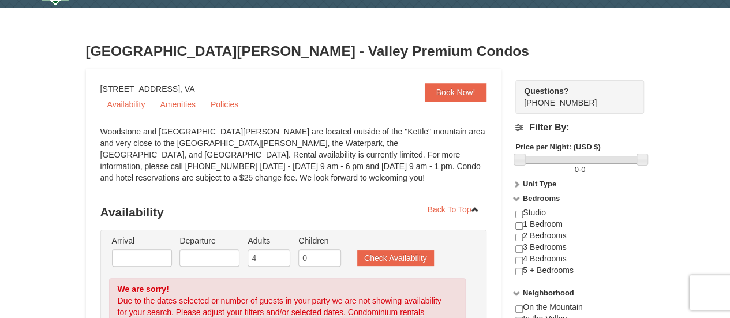
scroll to position [0, 0]
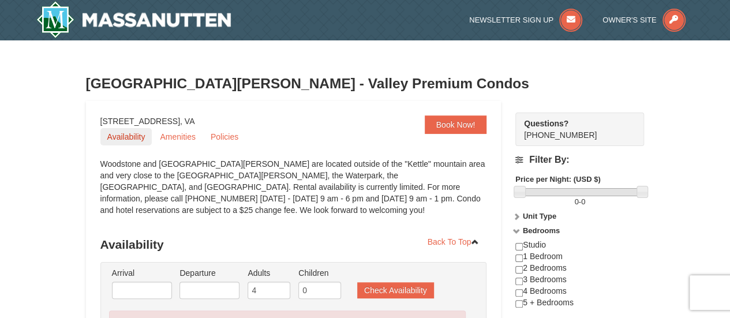
click at [136, 132] on link "Availability" at bounding box center [126, 136] width 52 height 17
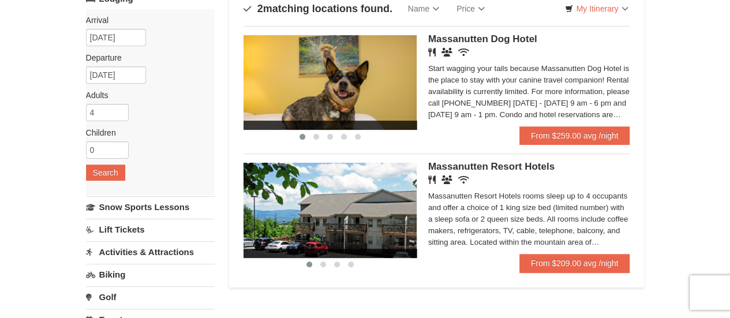
scroll to position [115, 0]
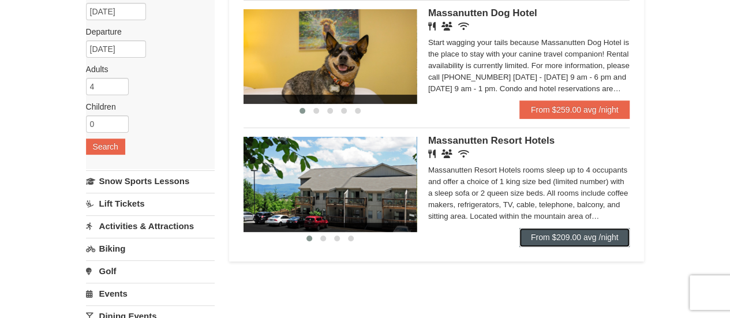
click at [568, 245] on link "From $209.00 avg /night" at bounding box center [575, 237] width 111 height 18
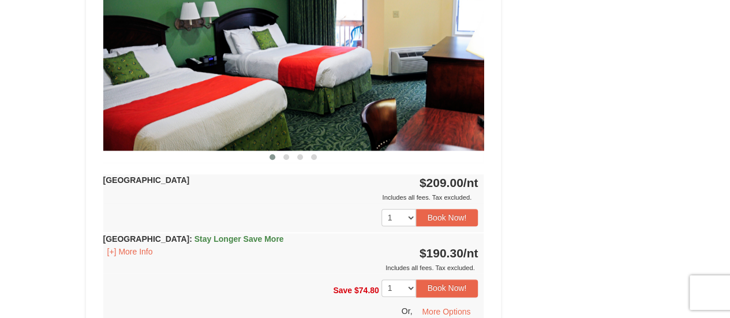
scroll to position [520, 0]
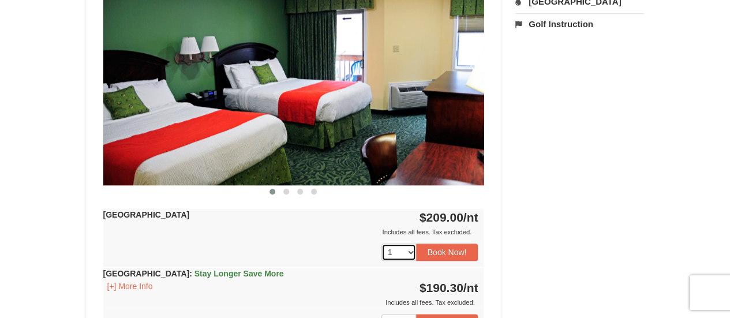
click at [414, 251] on select "1 2 3 4 5 6 7 8 9 10 11 12 13 14 15 16 17 18" at bounding box center [399, 252] width 35 height 17
click at [323, 240] on div "1 2 3 4 5 6 7 8 9 10 11 12 13 14 15 16 17 18 19 20 21 22 23 24" at bounding box center [293, 252] width 381 height 29
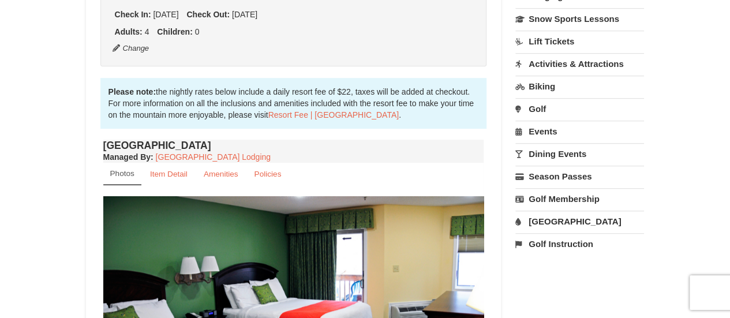
scroll to position [289, 0]
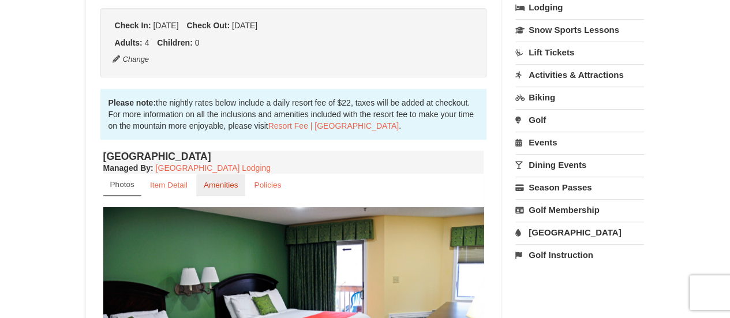
click at [230, 184] on small "Amenities" at bounding box center [221, 185] width 35 height 9
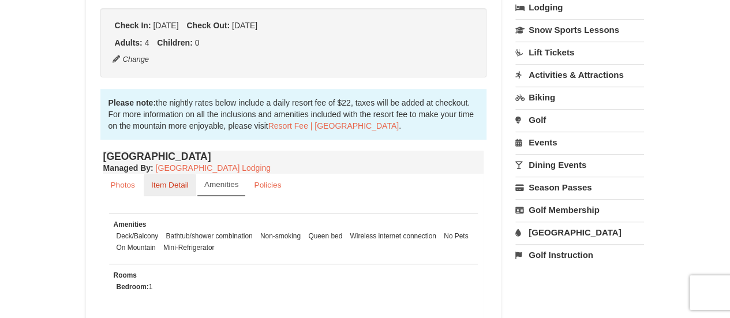
click at [185, 192] on link "Item Detail" at bounding box center [170, 185] width 53 height 23
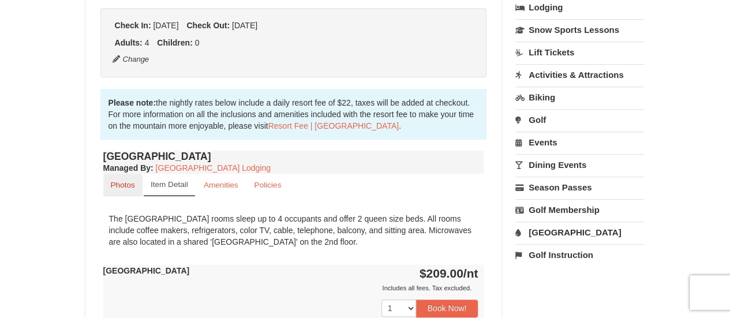
click at [134, 192] on link "Photos" at bounding box center [122, 185] width 39 height 23
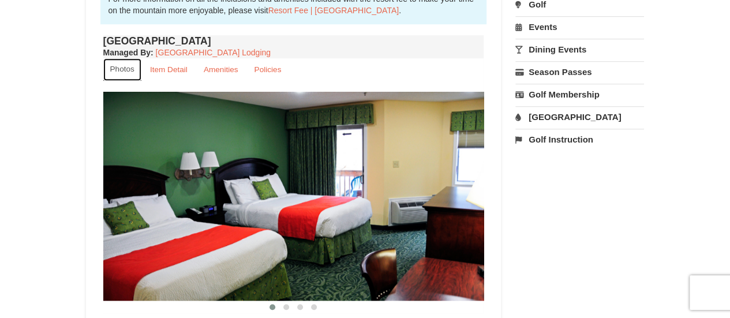
scroll to position [462, 0]
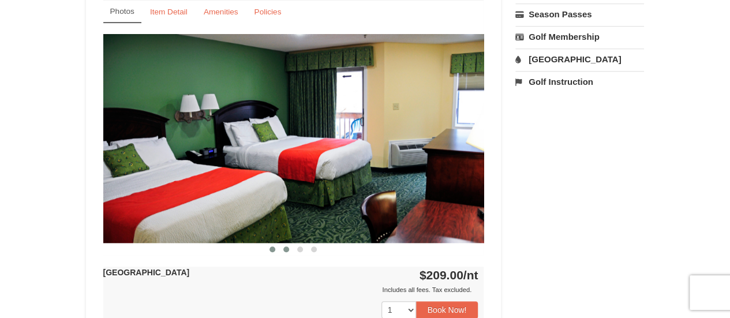
click at [284, 249] on span at bounding box center [287, 250] width 6 height 6
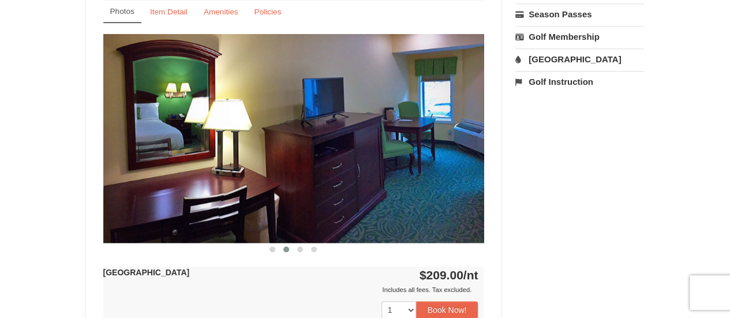
scroll to position [289, 0]
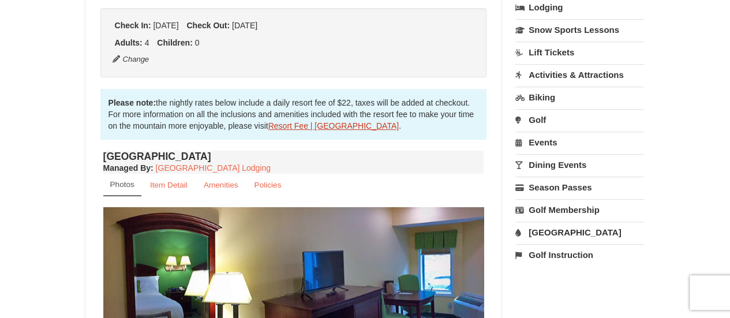
click at [352, 126] on link "Resort Fee | Massanutten Resort" at bounding box center [334, 125] width 131 height 9
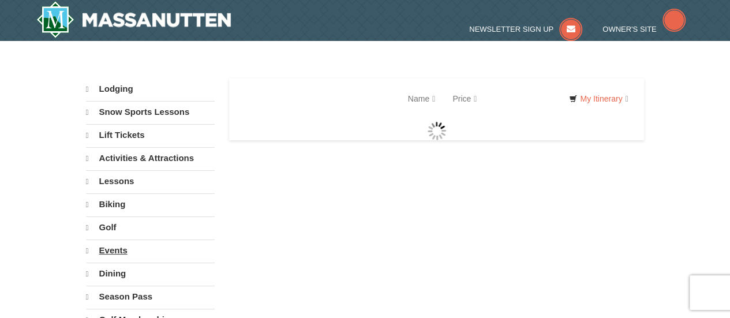
select select "9"
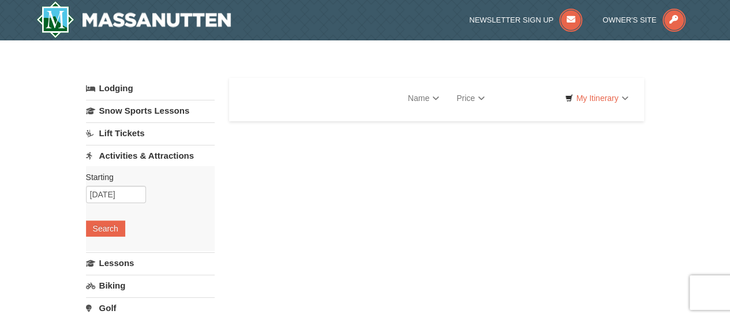
select select "9"
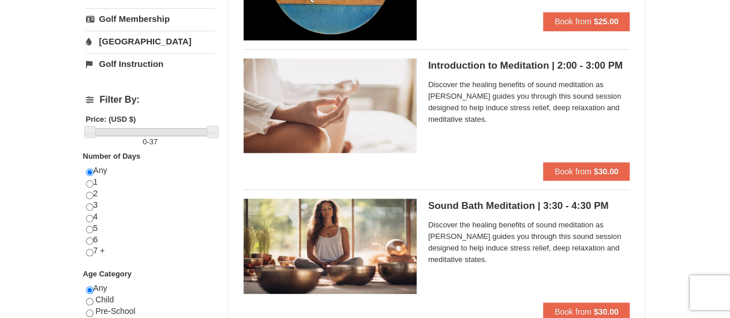
scroll to position [346, 0]
